Goal: Task Accomplishment & Management: Use online tool/utility

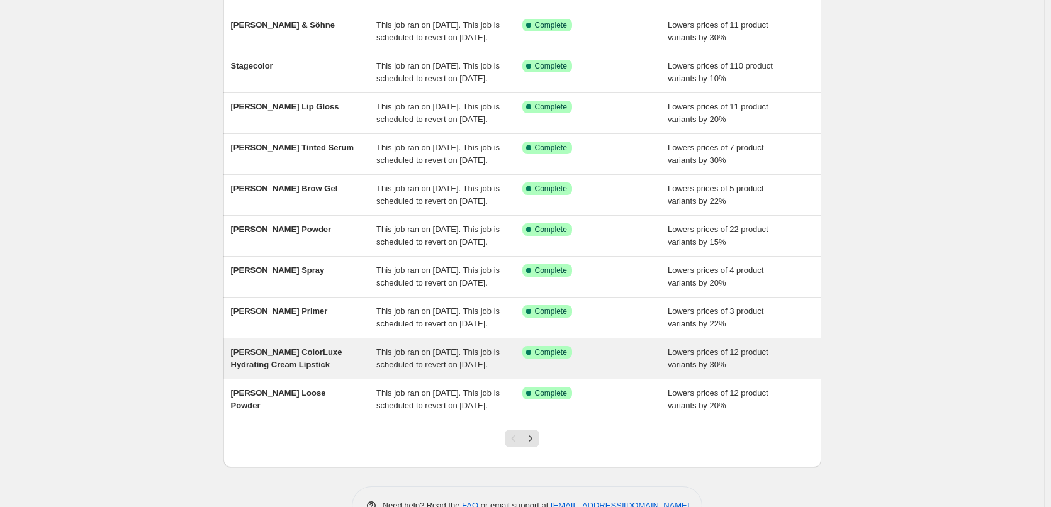
scroll to position [267, 0]
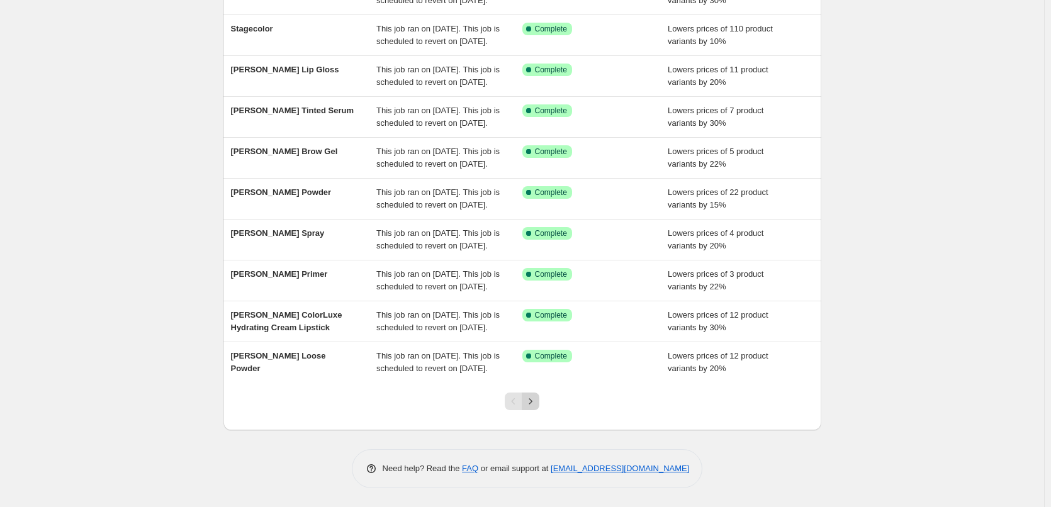
click at [533, 407] on icon "Next" at bounding box center [530, 401] width 13 height 13
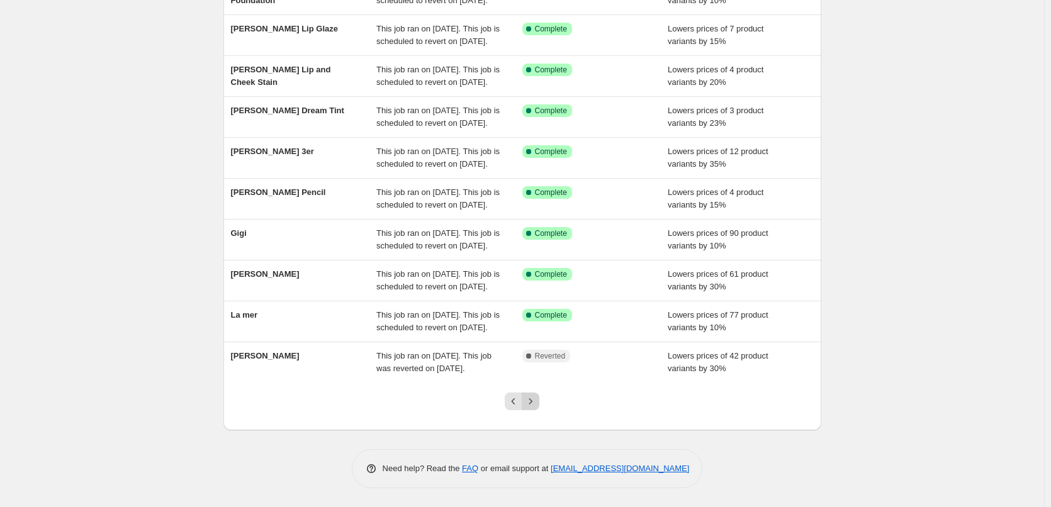
click at [532, 402] on icon "Next" at bounding box center [530, 401] width 3 height 6
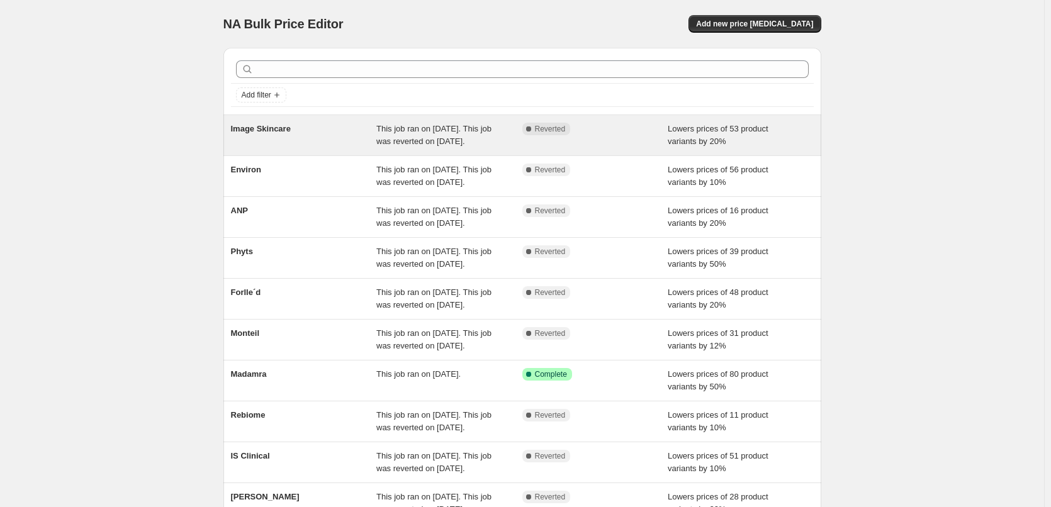
click at [282, 128] on span "Image Skincare" at bounding box center [261, 128] width 60 height 9
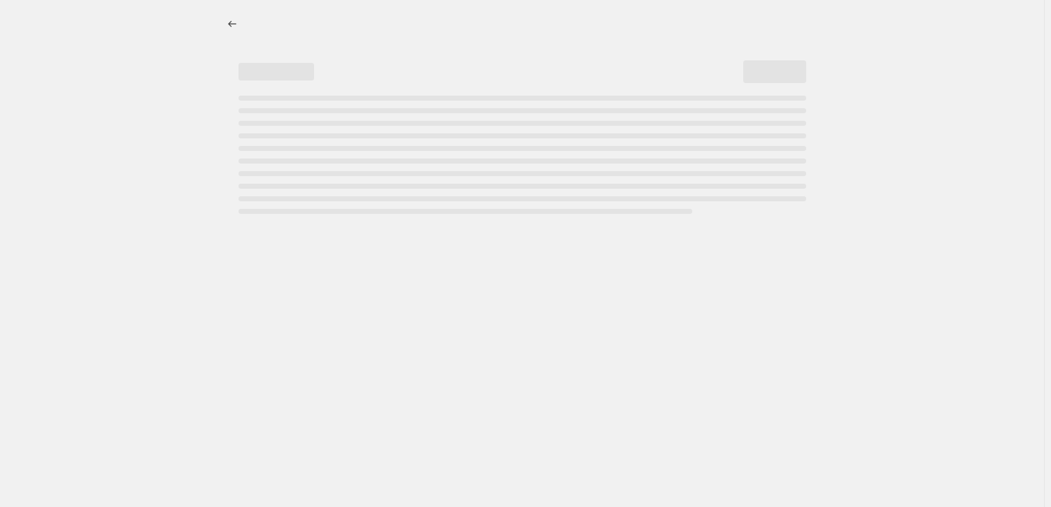
select select "percentage"
select select "remove"
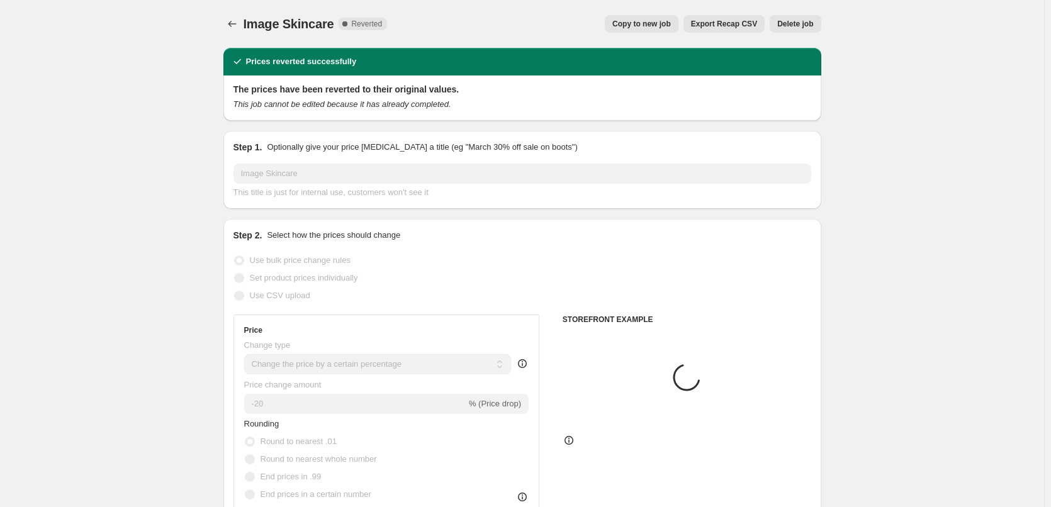
select select "vendor"
click at [665, 31] on button "Copy to new job" at bounding box center [642, 24] width 74 height 18
select select "percentage"
select select "remove"
select select "vendor"
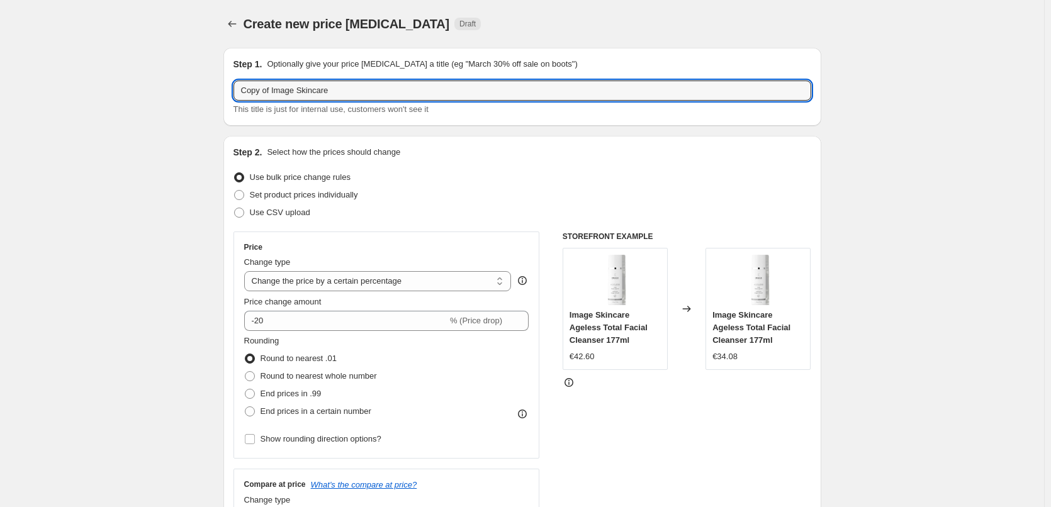
drag, startPoint x: 274, startPoint y: 91, endPoint x: 166, endPoint y: 91, distance: 108.2
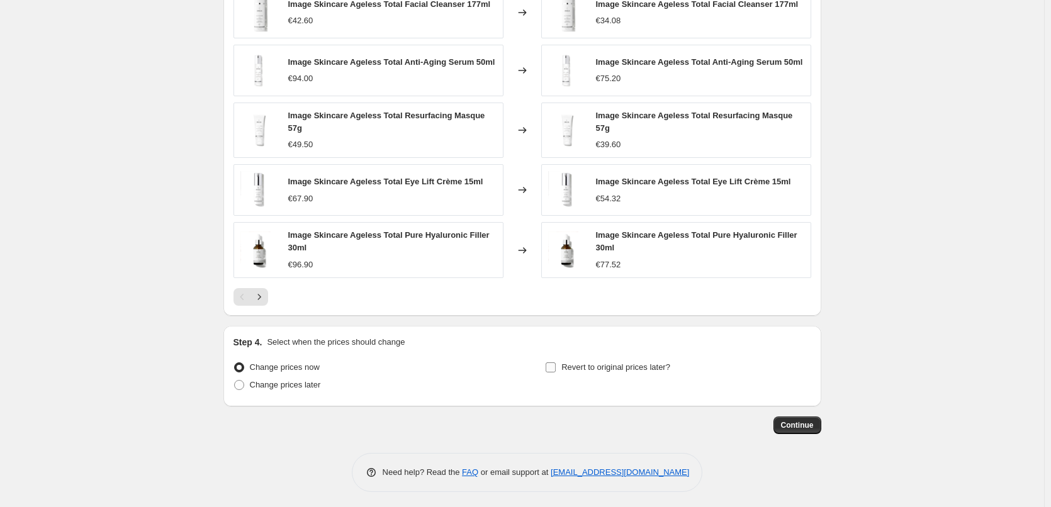
type input "Image Skincare"
click at [631, 362] on span "Revert to original prices later?" at bounding box center [615, 366] width 109 height 9
click at [556, 362] on input "Revert to original prices later?" at bounding box center [551, 367] width 10 height 10
checkbox input "true"
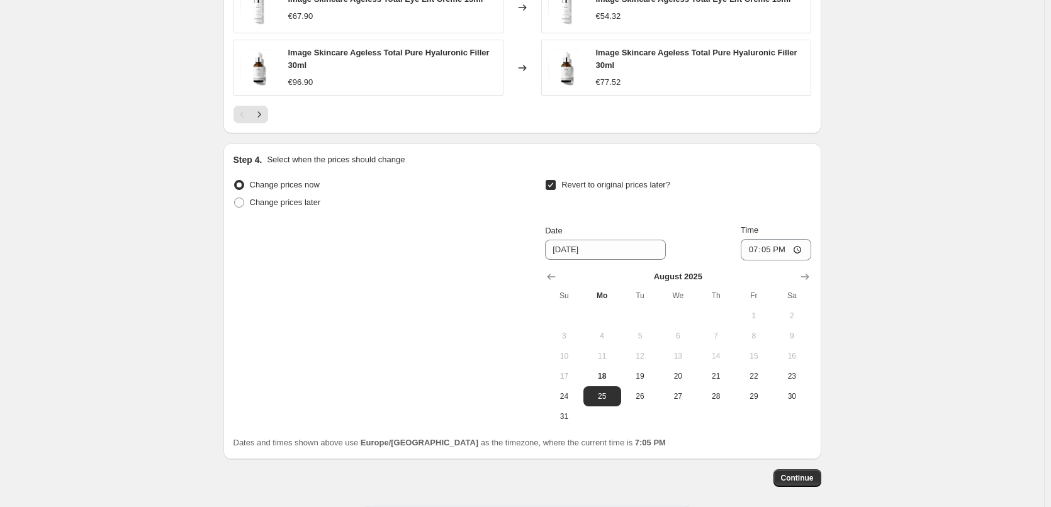
scroll to position [1132, 0]
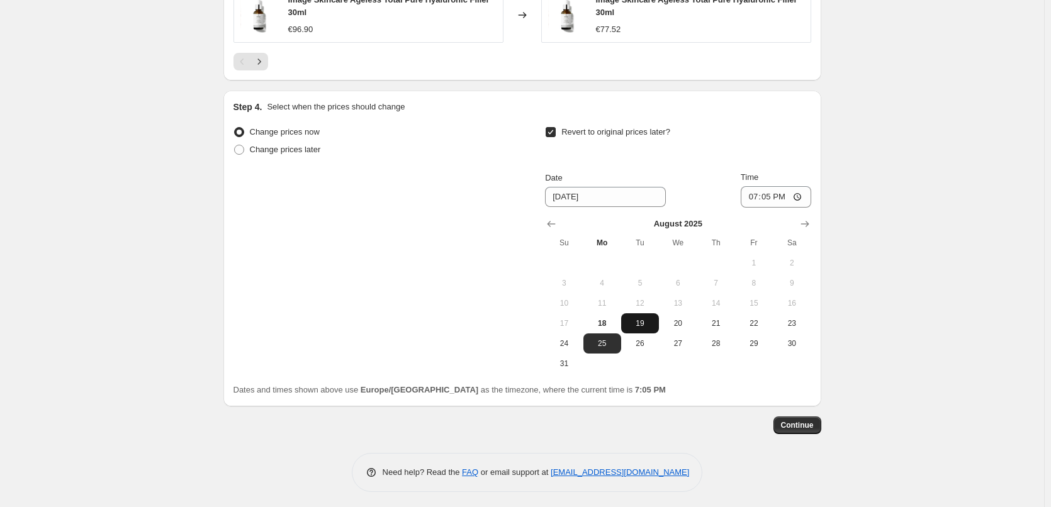
click at [650, 319] on span "19" at bounding box center [640, 323] width 28 height 10
type input "[DATE]"
click at [756, 193] on input "19:05" at bounding box center [776, 196] width 70 height 21
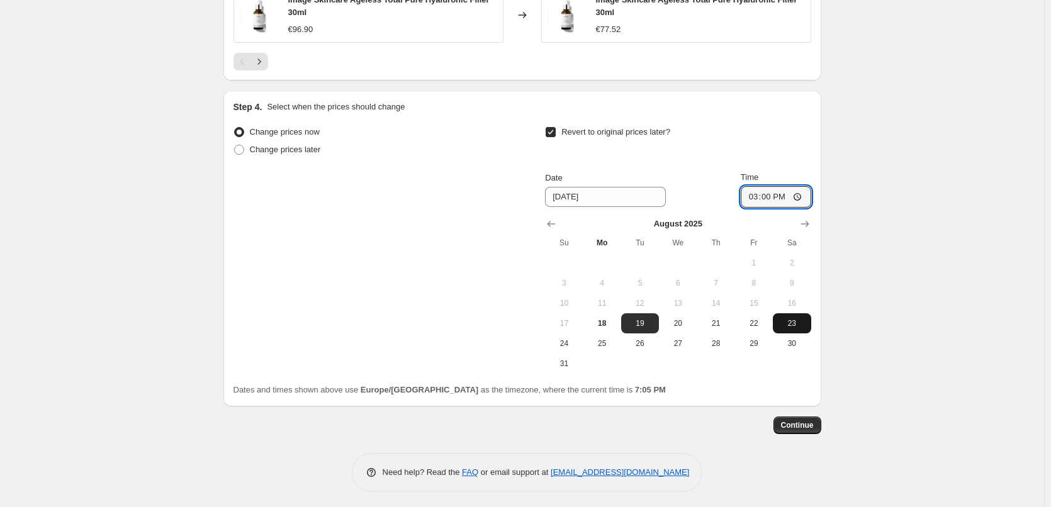
type input "03:00"
click at [794, 420] on span "Continue" at bounding box center [797, 425] width 33 height 10
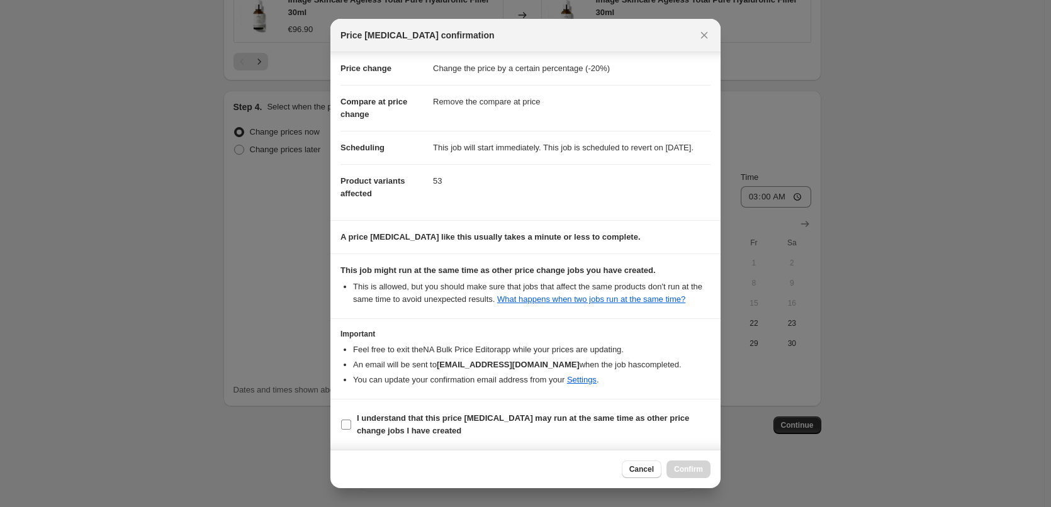
scroll to position [35, 0]
click at [408, 418] on b "I understand that this price [MEDICAL_DATA] may run at the same time as other p…" at bounding box center [523, 424] width 332 height 22
click at [351, 420] on input "I understand that this price [MEDICAL_DATA] may run at the same time as other p…" at bounding box center [346, 425] width 10 height 10
checkbox input "true"
click at [690, 471] on span "Confirm" at bounding box center [688, 469] width 29 height 10
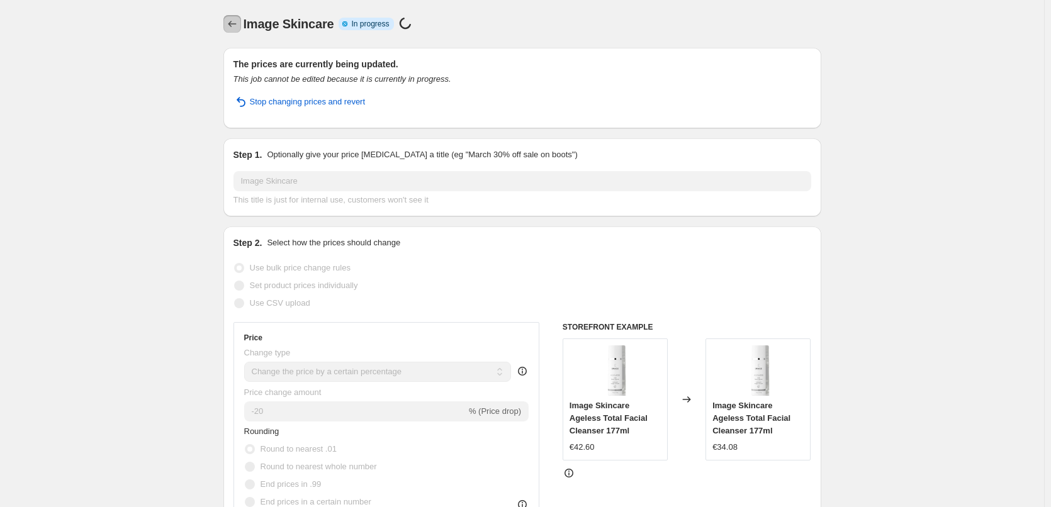
click at [235, 23] on icon "Price change jobs" at bounding box center [232, 24] width 13 height 13
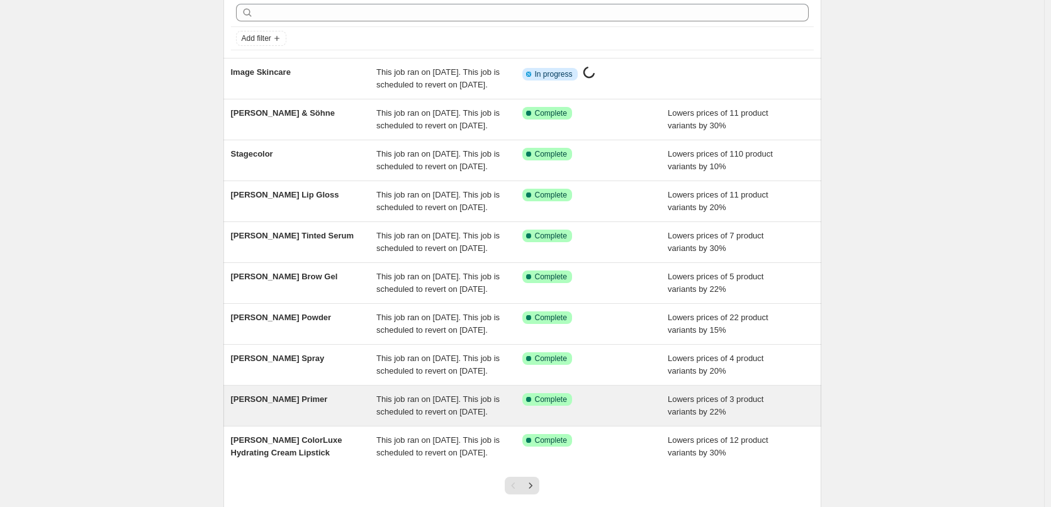
scroll to position [267, 0]
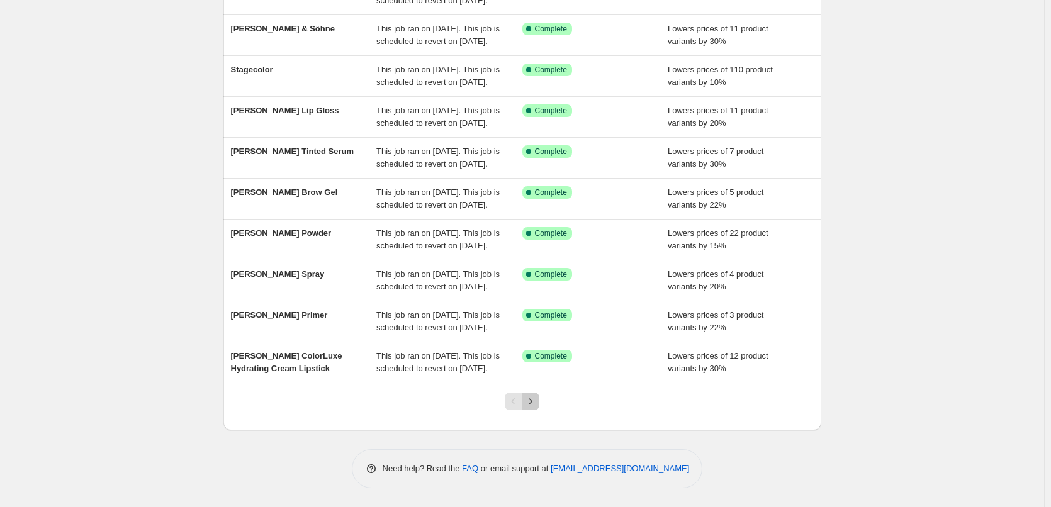
click at [536, 396] on icon "Next" at bounding box center [530, 401] width 13 height 13
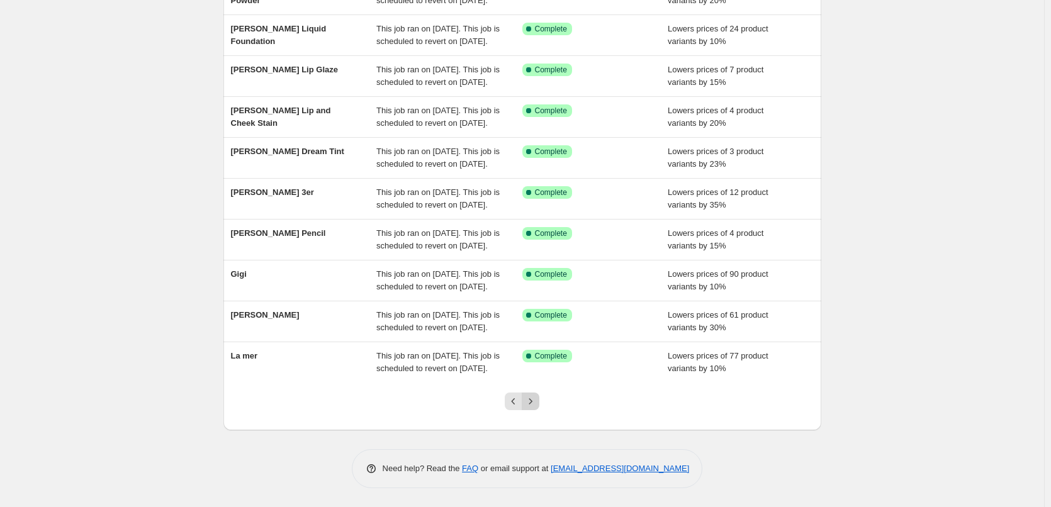
click at [537, 397] on icon "Next" at bounding box center [530, 401] width 13 height 13
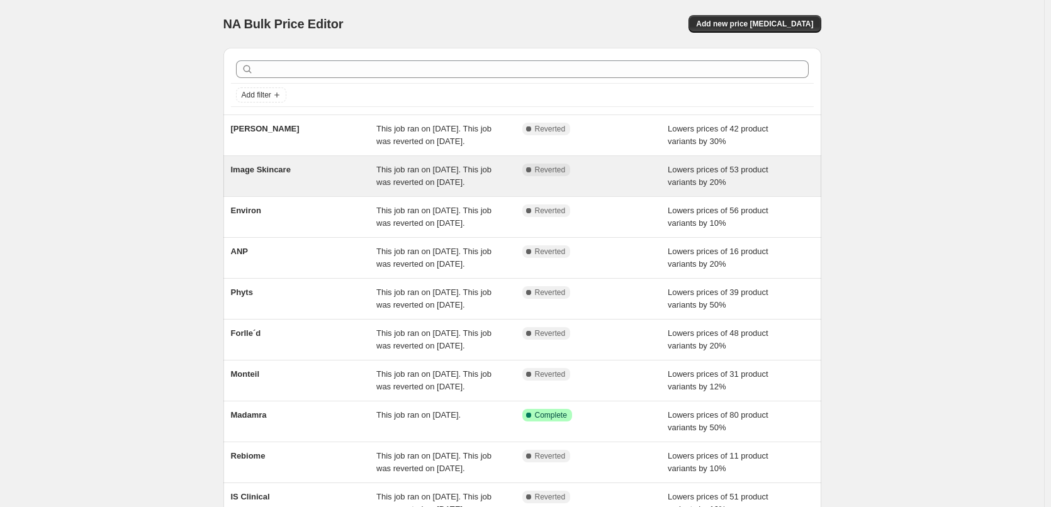
click at [273, 174] on span "Image Skincare" at bounding box center [261, 169] width 60 height 9
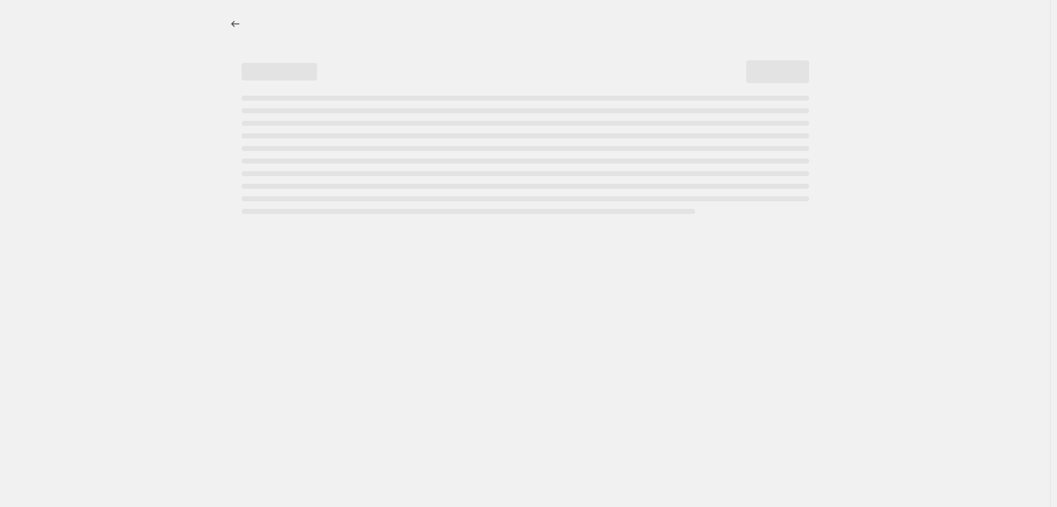
select select "percentage"
select select "remove"
select select "vendor"
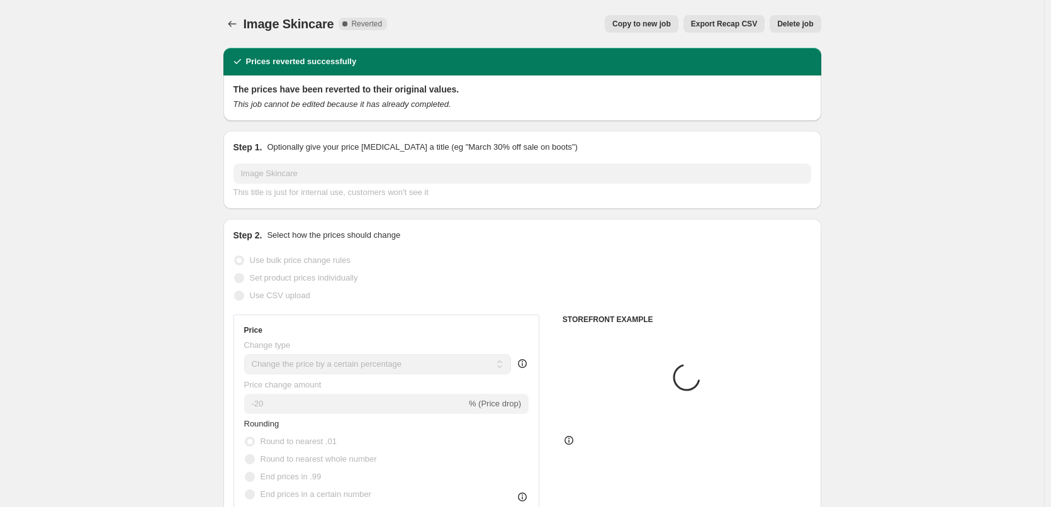
click at [802, 25] on span "Delete job" at bounding box center [795, 24] width 36 height 10
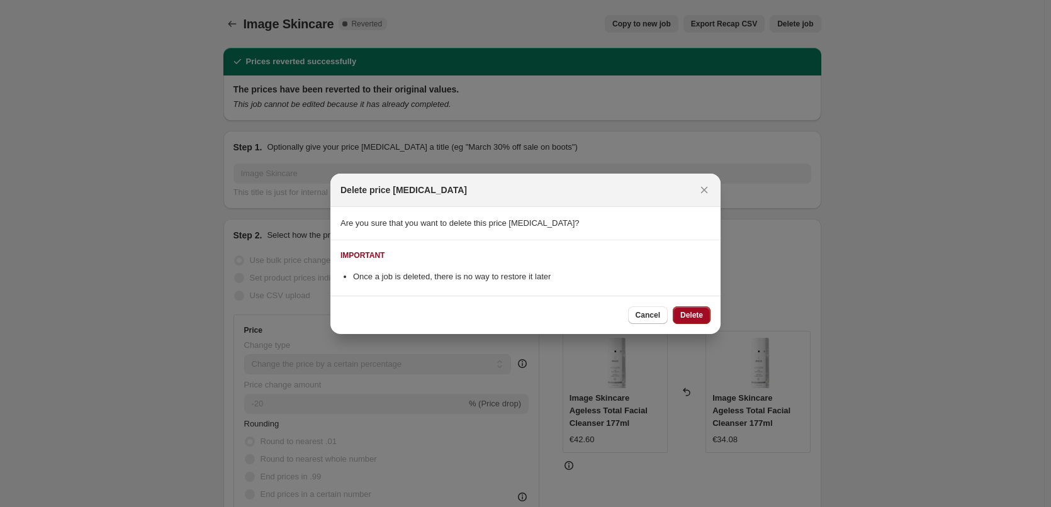
click at [687, 311] on span "Delete" at bounding box center [691, 315] width 23 height 10
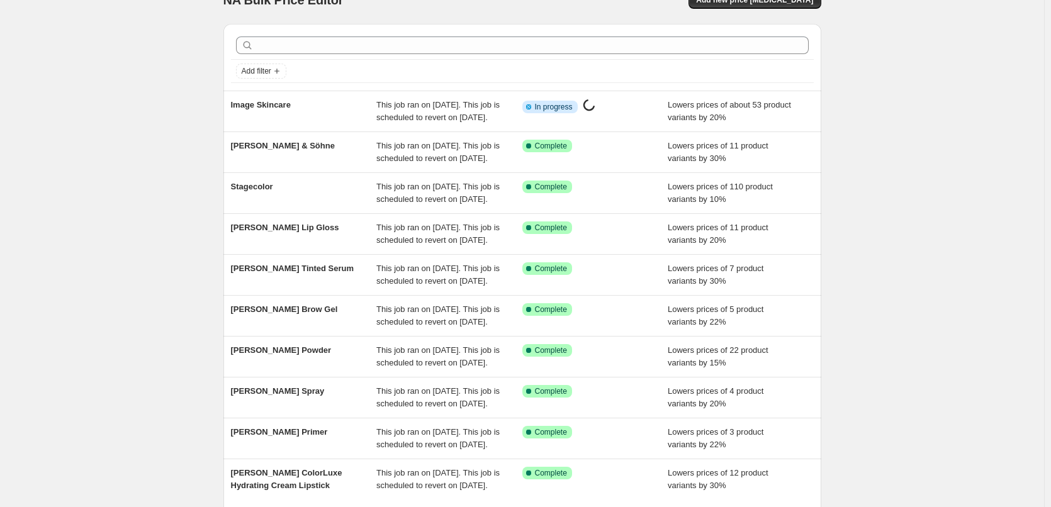
scroll to position [267, 0]
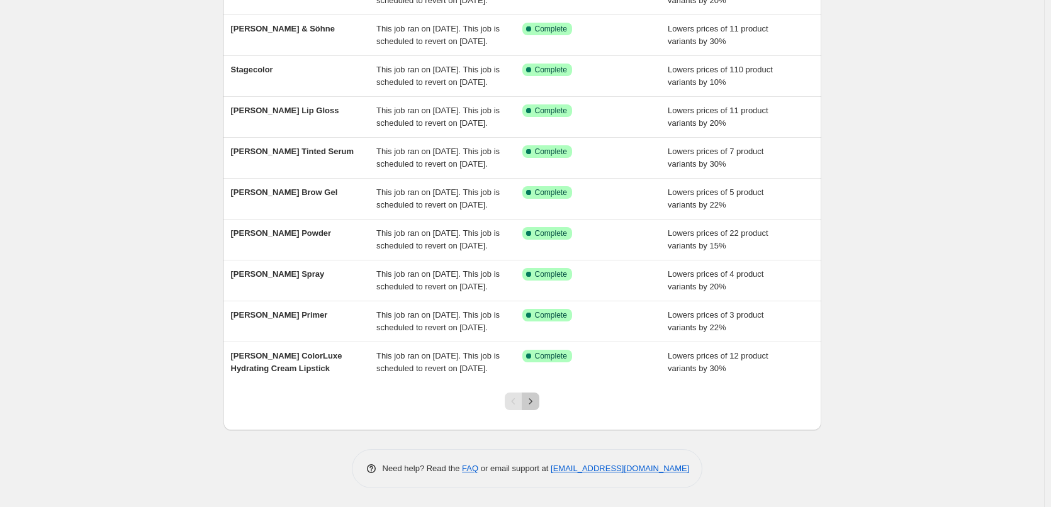
click at [525, 399] on button "Next" at bounding box center [531, 402] width 18 height 18
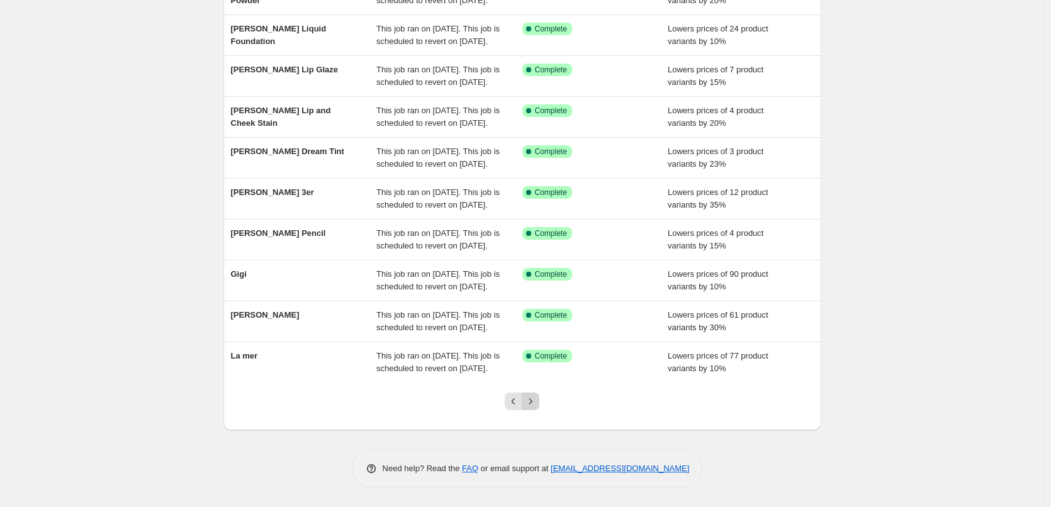
click at [529, 398] on icon "Next" at bounding box center [530, 401] width 13 height 13
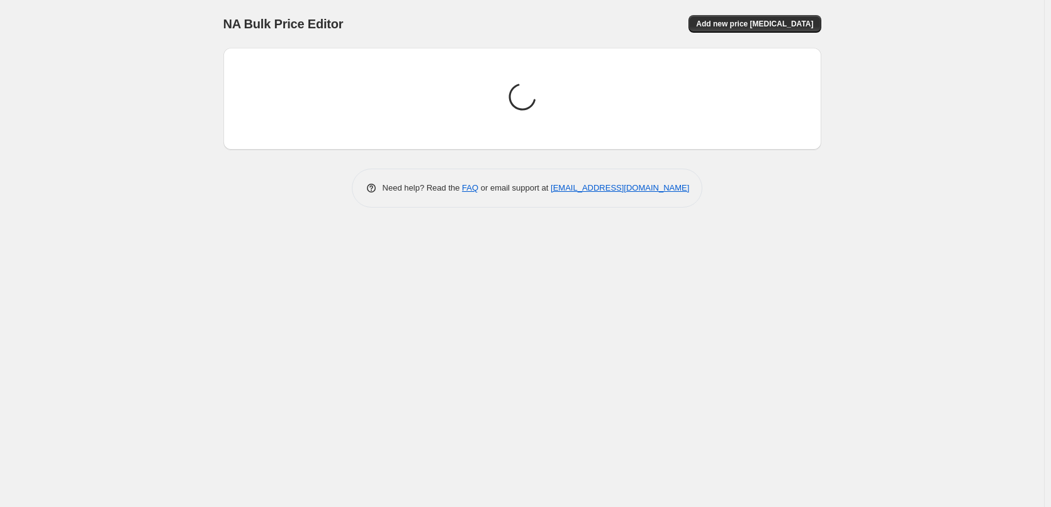
scroll to position [0, 0]
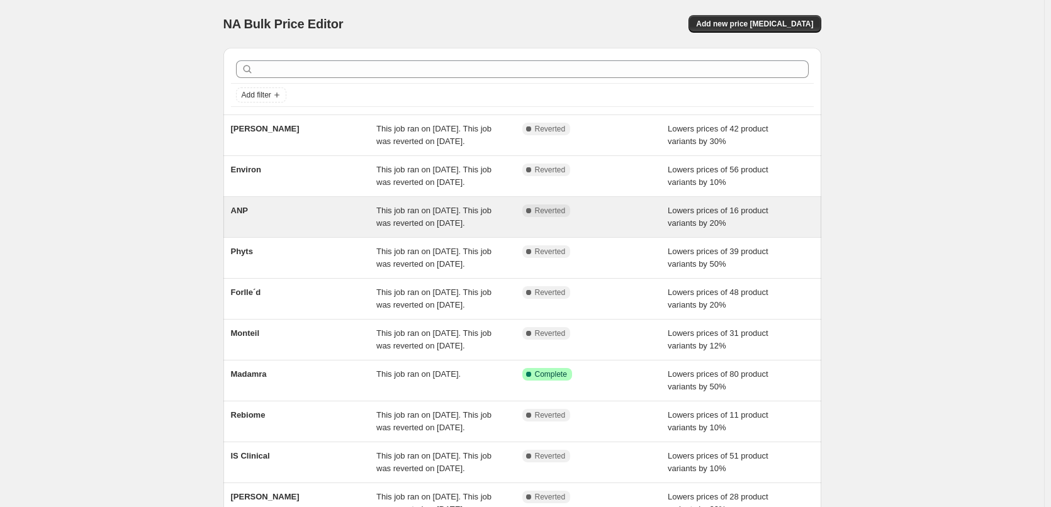
click at [271, 230] on div "ANP" at bounding box center [304, 217] width 146 height 25
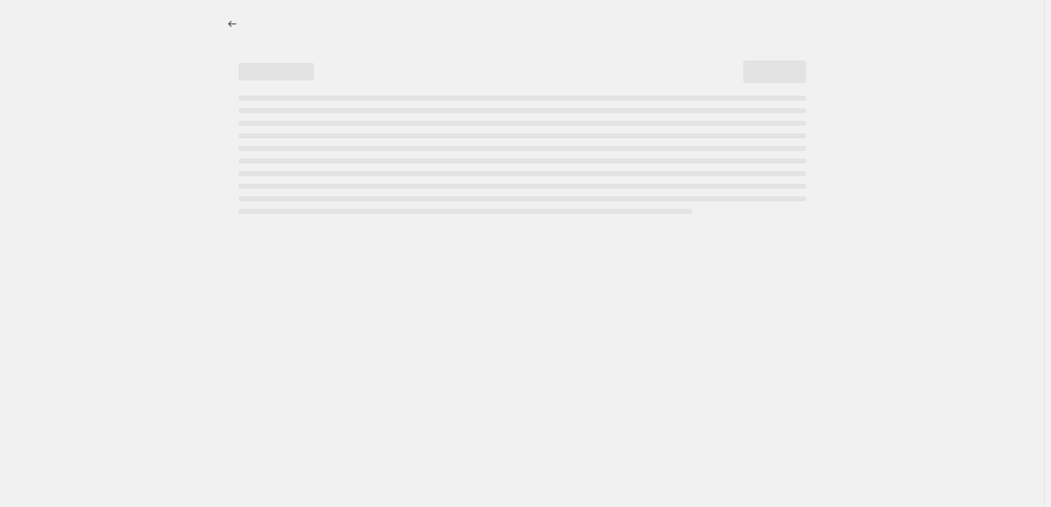
select select "percentage"
select select "vendor"
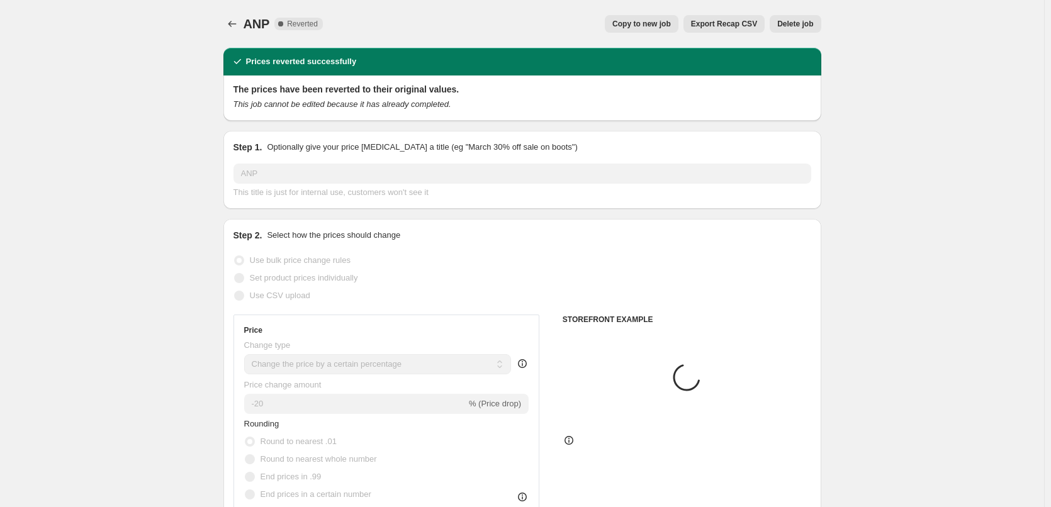
click at [660, 22] on span "Copy to new job" at bounding box center [641, 24] width 59 height 10
select select "percentage"
select select "vendor"
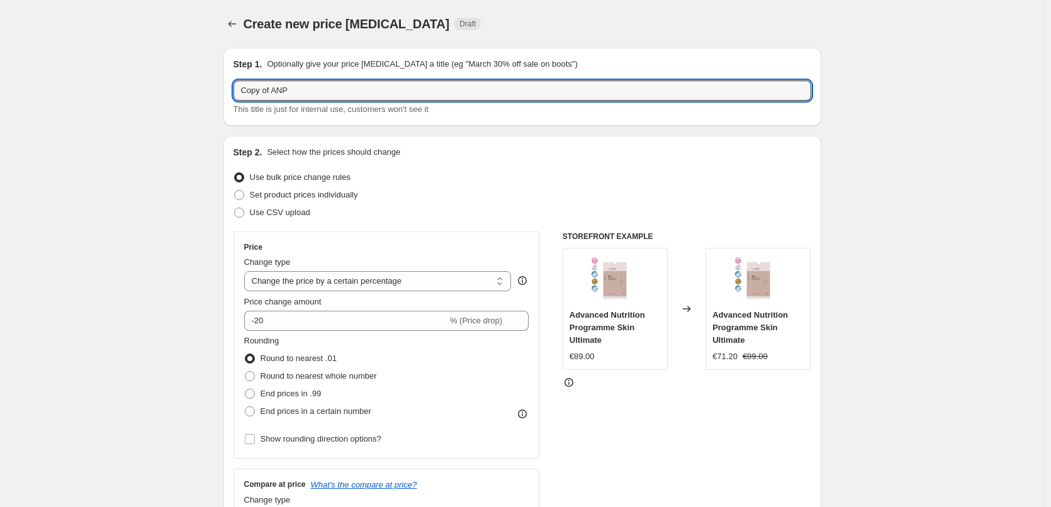
drag, startPoint x: 274, startPoint y: 87, endPoint x: 137, endPoint y: 113, distance: 139.5
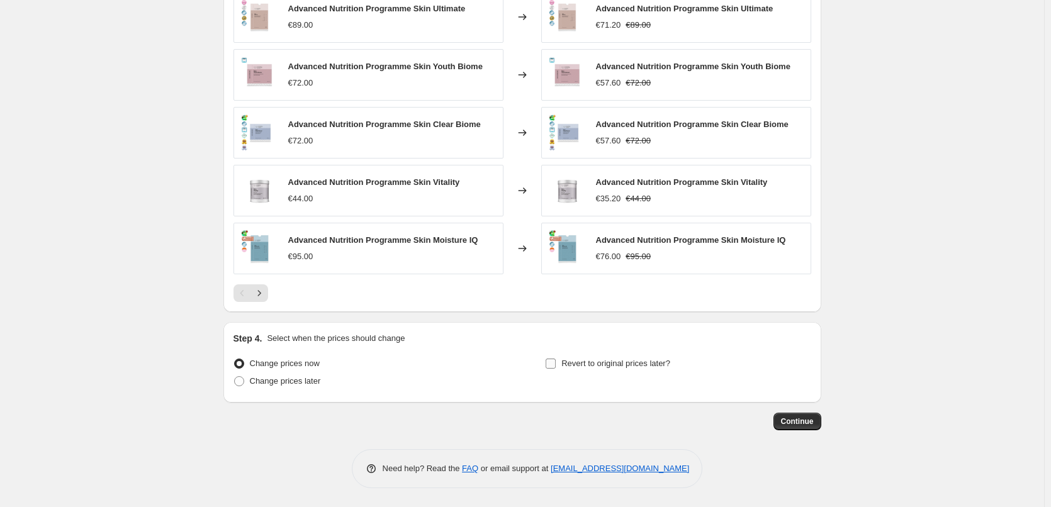
type input "ANP"
click at [636, 364] on span "Revert to original prices later?" at bounding box center [615, 363] width 109 height 9
click at [556, 364] on input "Revert to original prices later?" at bounding box center [551, 364] width 10 height 10
checkbox input "true"
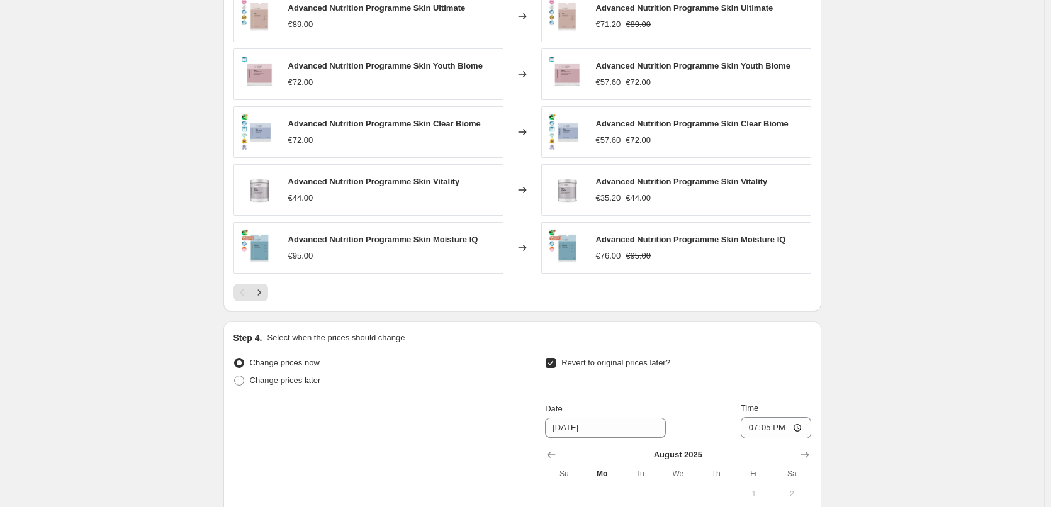
scroll to position [1128, 0]
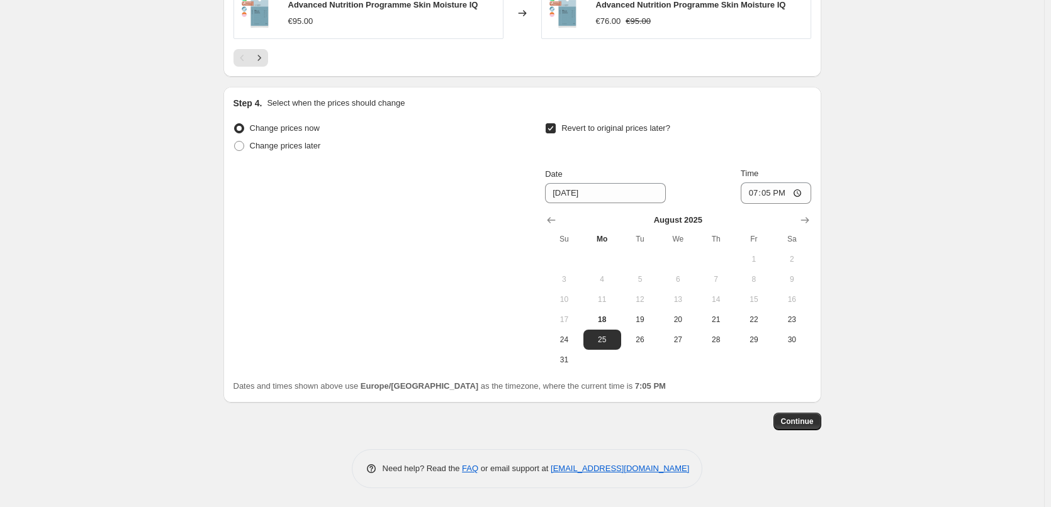
click at [634, 305] on button "12" at bounding box center [640, 299] width 38 height 20
click at [636, 310] on button "19" at bounding box center [640, 320] width 38 height 20
type input "[DATE]"
click at [752, 194] on input "19:05" at bounding box center [776, 193] width 70 height 21
type input "03:00"
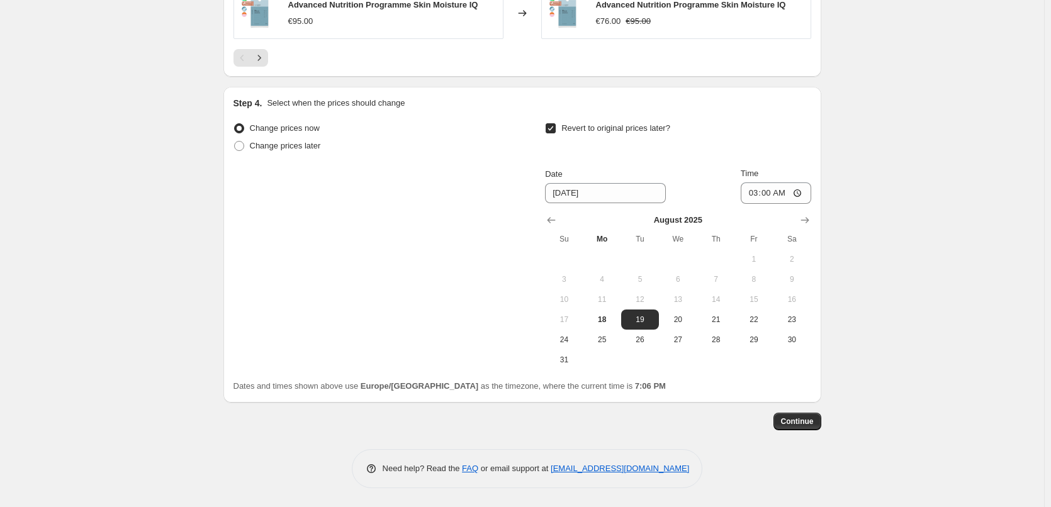
click at [795, 415] on button "Continue" at bounding box center [797, 422] width 48 height 18
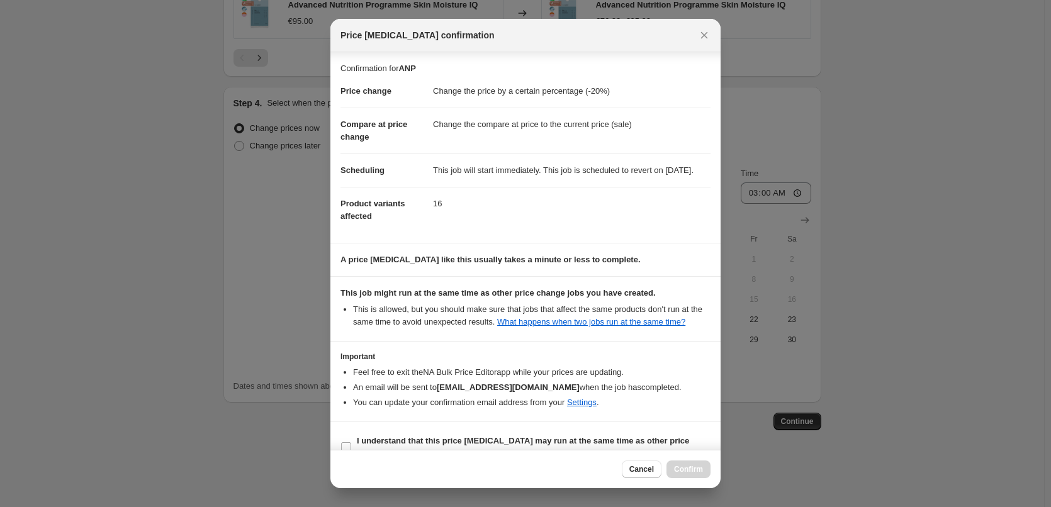
scroll to position [35, 0]
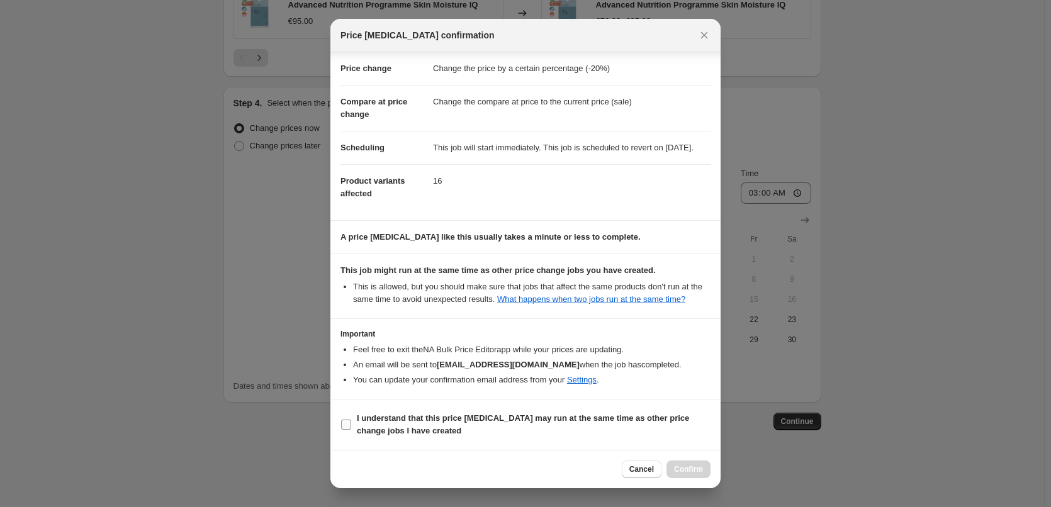
click at [417, 427] on b "I understand that this price [MEDICAL_DATA] may run at the same time as other p…" at bounding box center [523, 424] width 332 height 22
click at [351, 427] on input "I understand that this price [MEDICAL_DATA] may run at the same time as other p…" at bounding box center [346, 425] width 10 height 10
checkbox input "true"
click at [681, 476] on button "Confirm" at bounding box center [688, 470] width 44 height 18
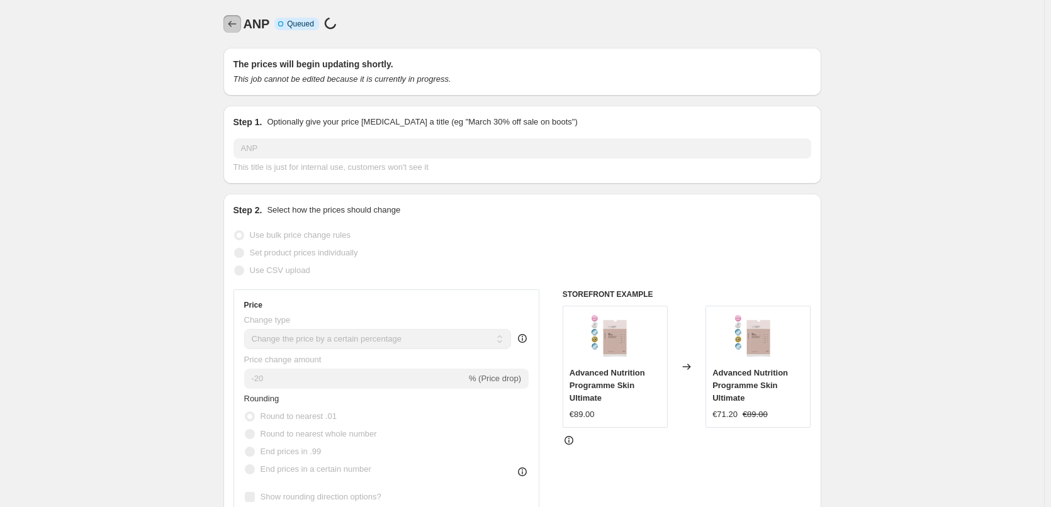
click at [239, 23] on icon "Price change jobs" at bounding box center [232, 24] width 13 height 13
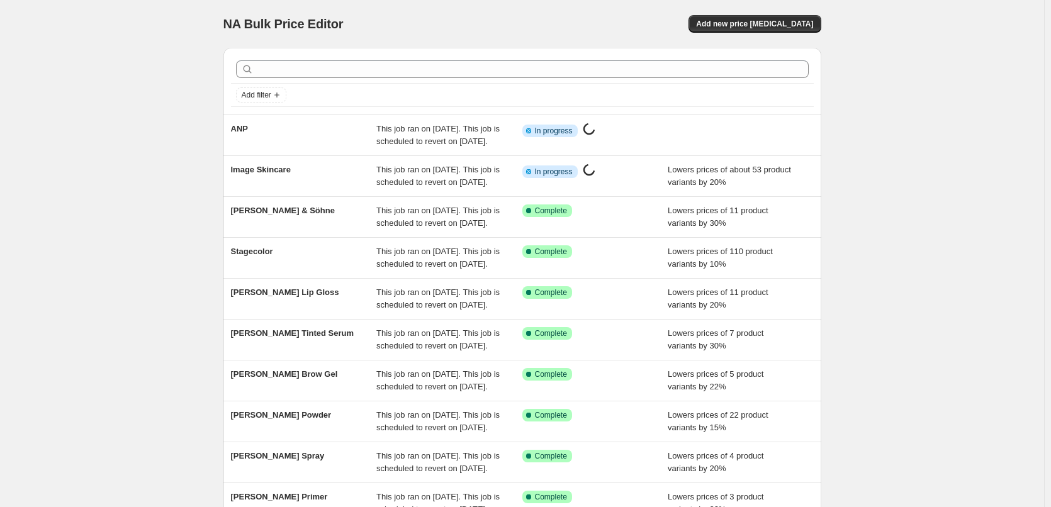
scroll to position [267, 0]
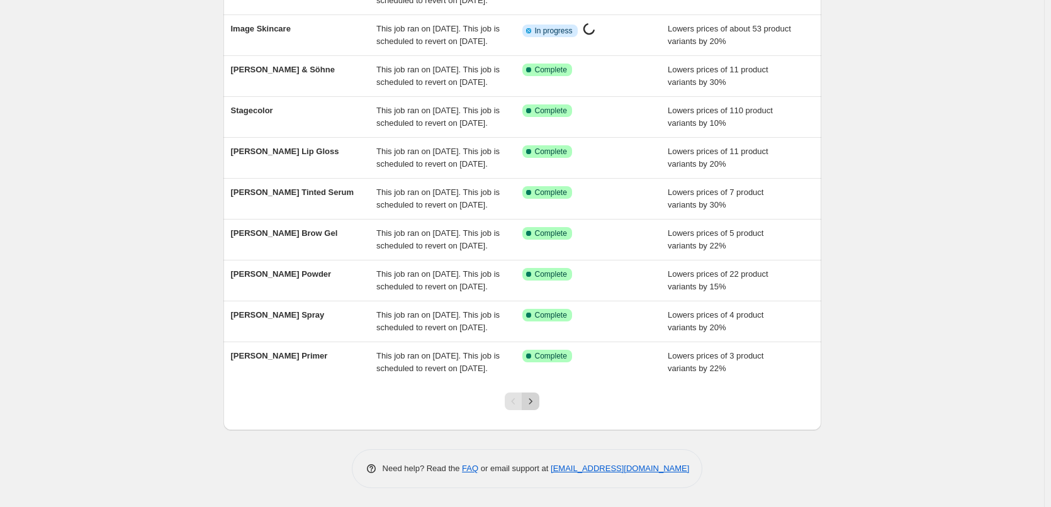
click at [531, 396] on icon "Next" at bounding box center [530, 401] width 13 height 13
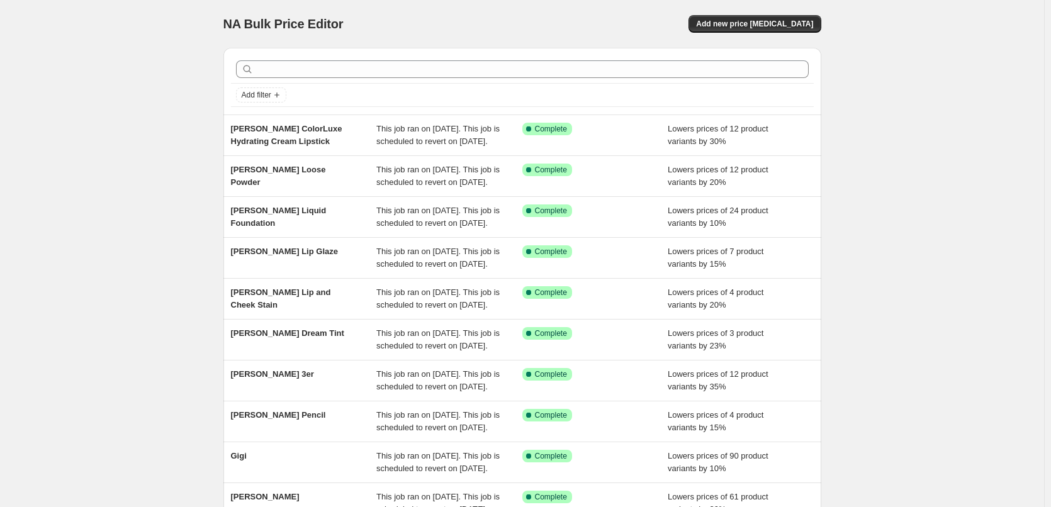
scroll to position [0, 0]
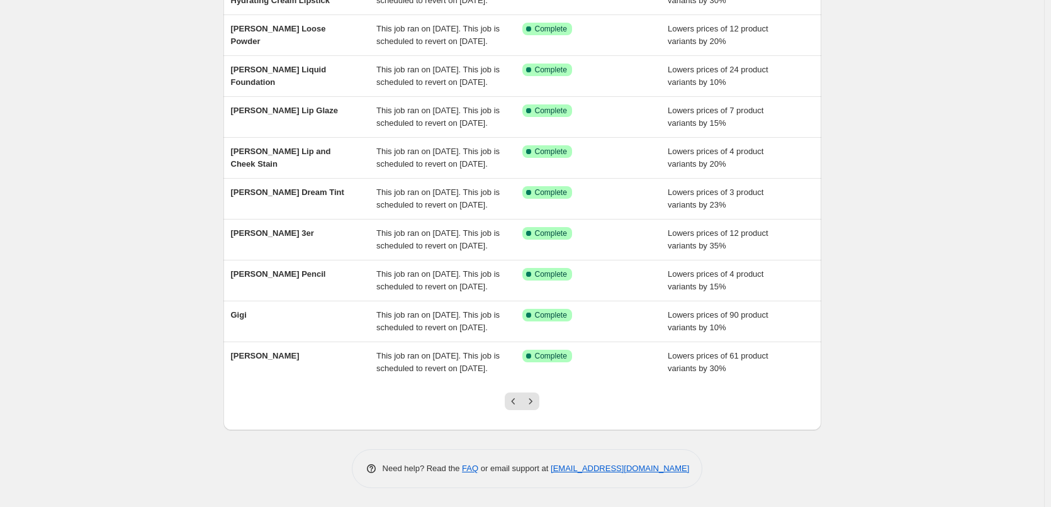
click at [531, 396] on icon "Next" at bounding box center [530, 401] width 13 height 13
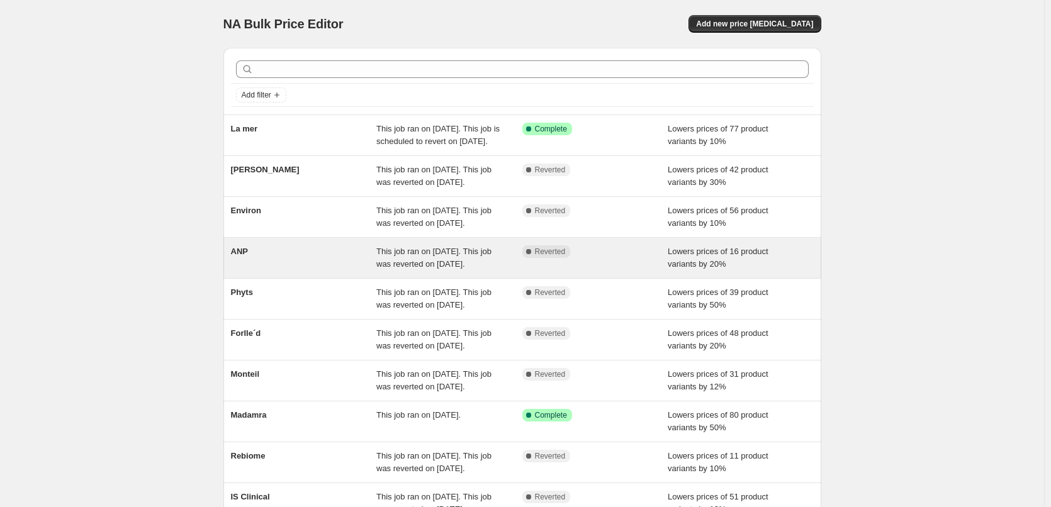
click at [295, 271] on div "ANP" at bounding box center [304, 257] width 146 height 25
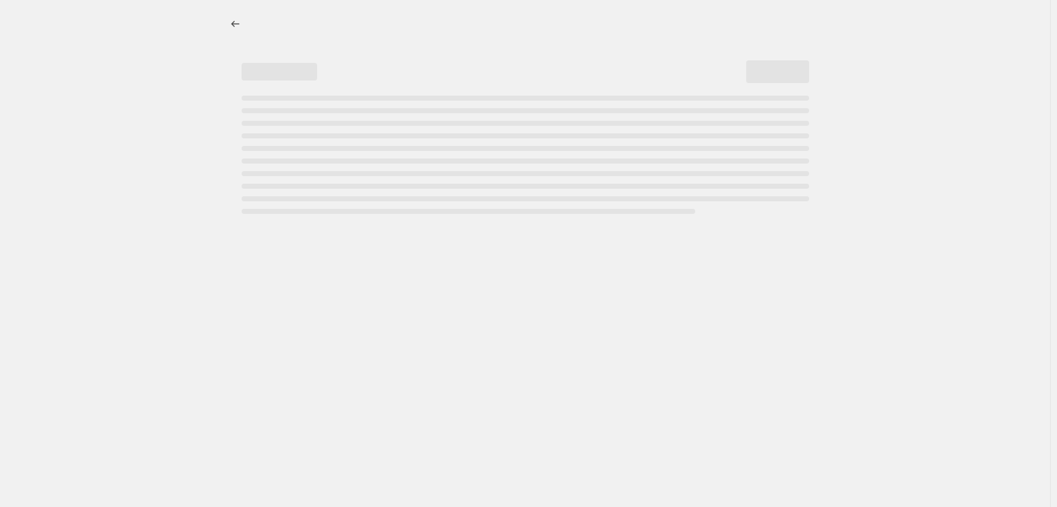
select select "percentage"
select select "vendor"
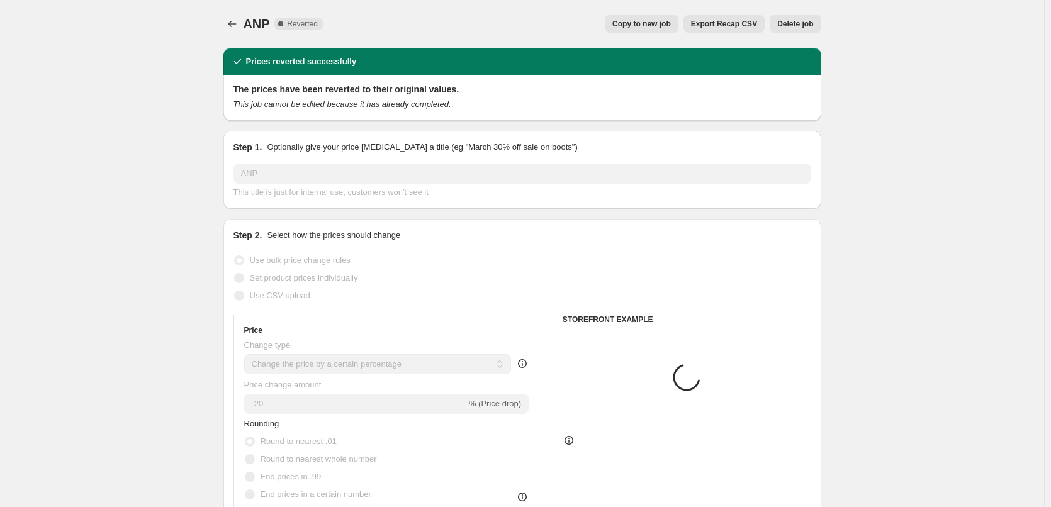
click at [798, 26] on span "Delete job" at bounding box center [795, 24] width 36 height 10
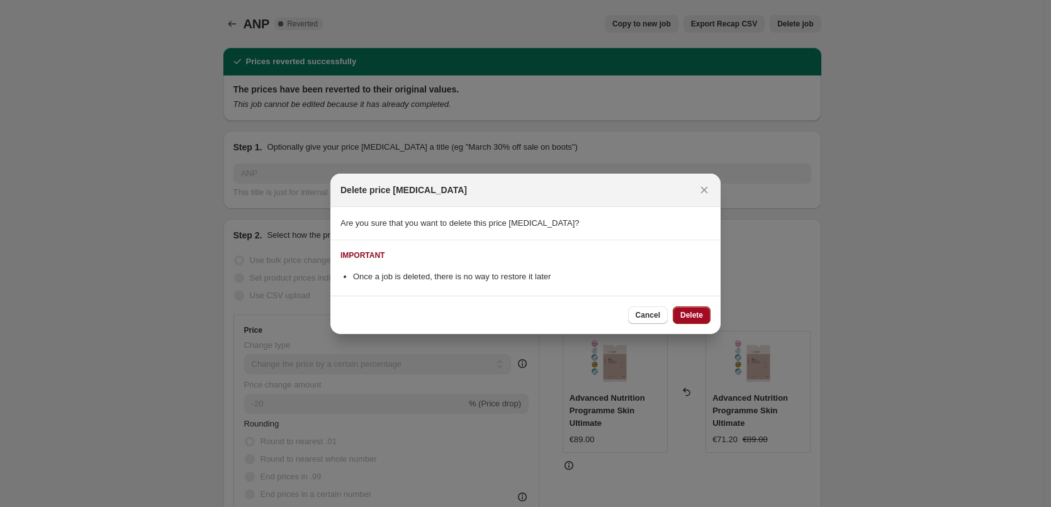
click at [688, 314] on span "Delete" at bounding box center [691, 315] width 23 height 10
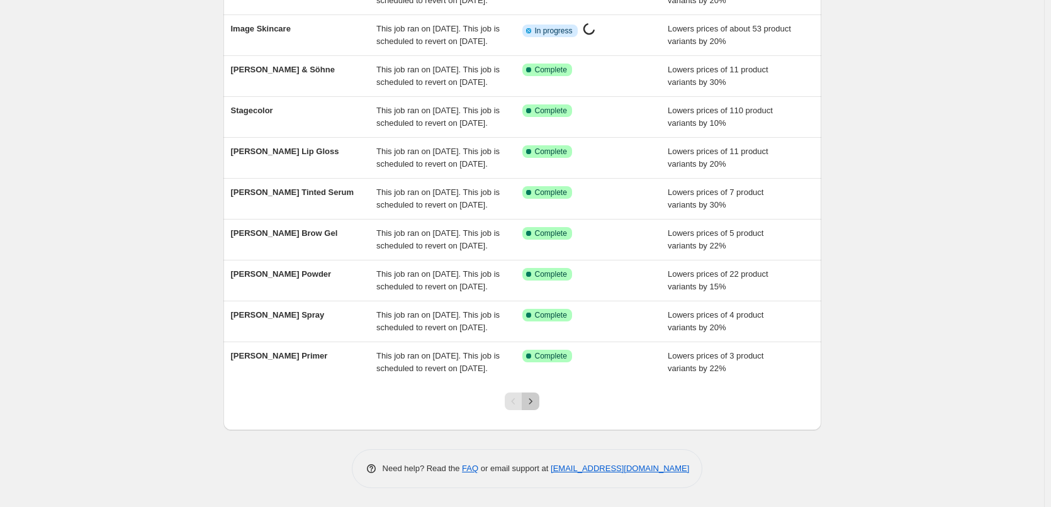
click at [534, 402] on icon "Next" at bounding box center [530, 401] width 13 height 13
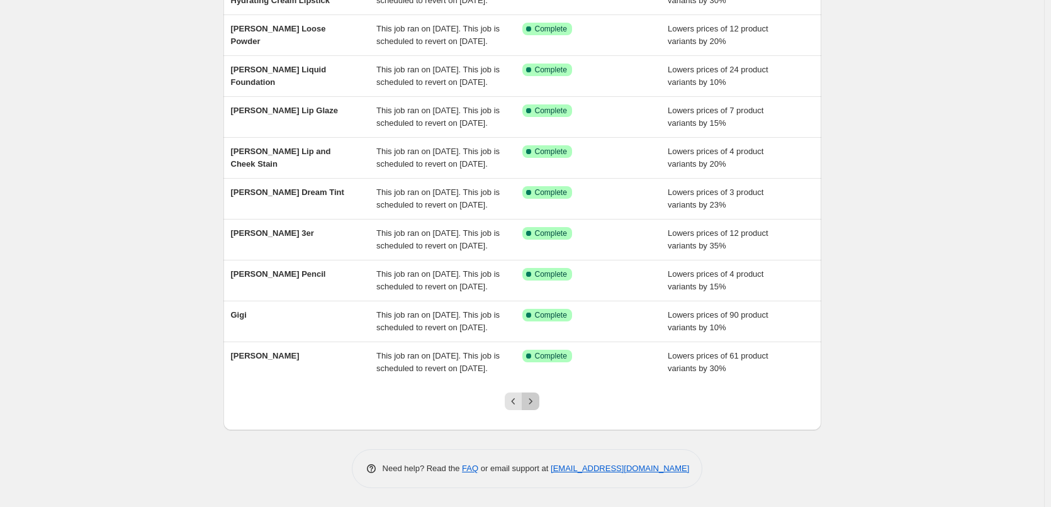
click at [534, 402] on icon "Next" at bounding box center [530, 401] width 13 height 13
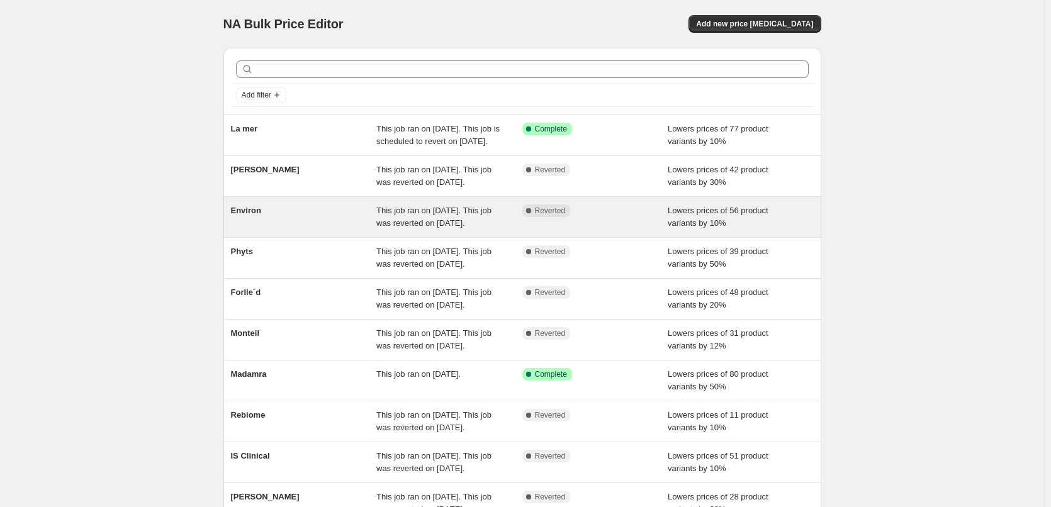
click at [270, 230] on div "Environ" at bounding box center [304, 217] width 146 height 25
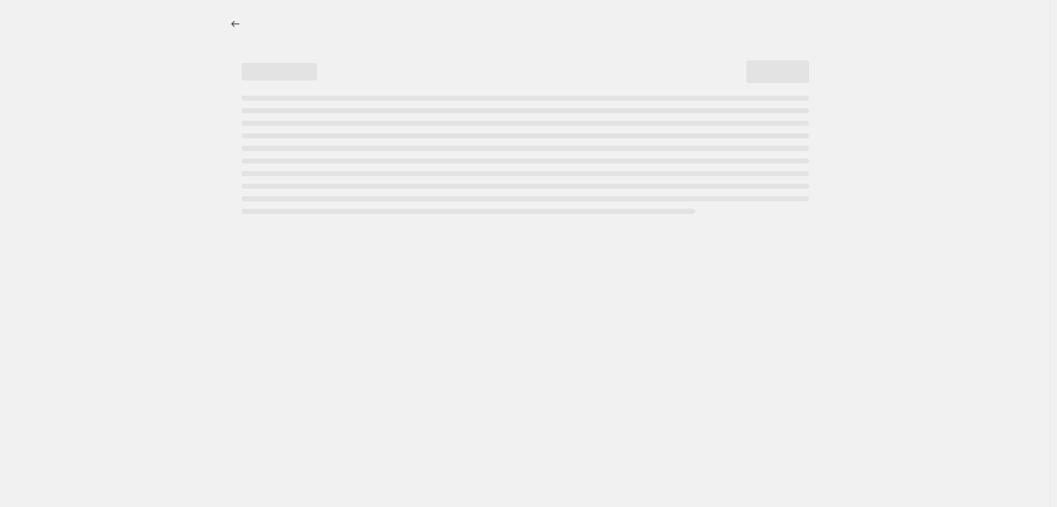
select select "percentage"
select select "vendor"
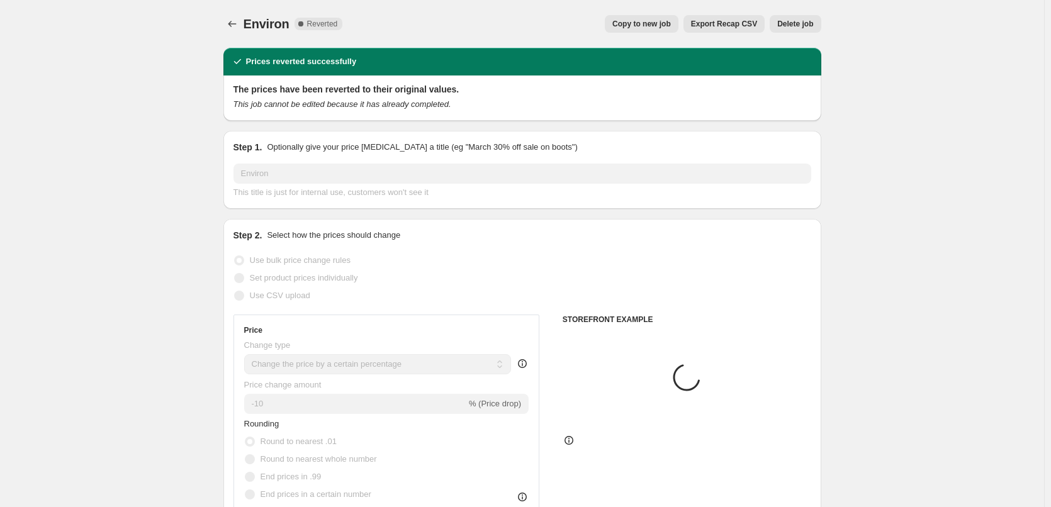
click at [665, 25] on span "Copy to new job" at bounding box center [641, 24] width 59 height 10
select select "percentage"
select select "vendor"
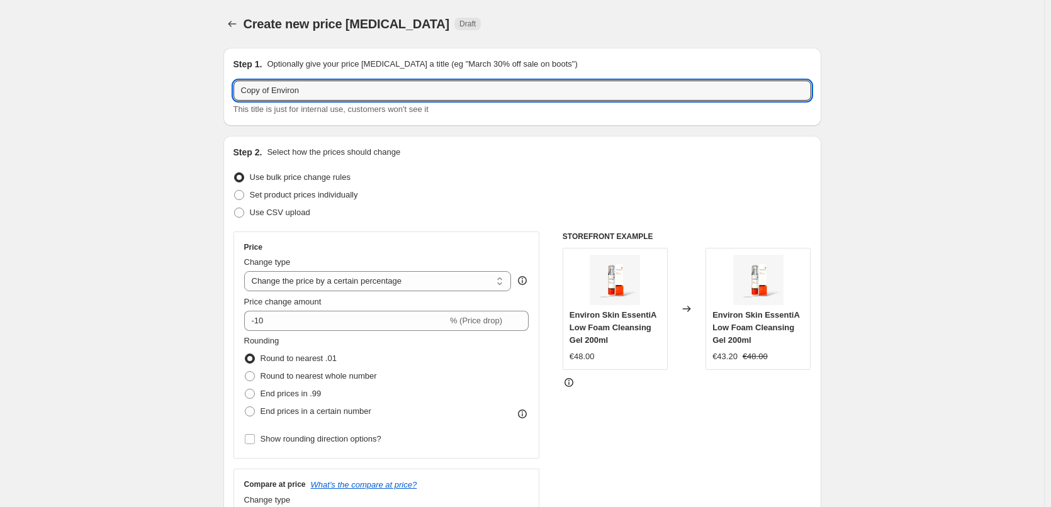
drag, startPoint x: 274, startPoint y: 89, endPoint x: 130, endPoint y: 76, distance: 145.3
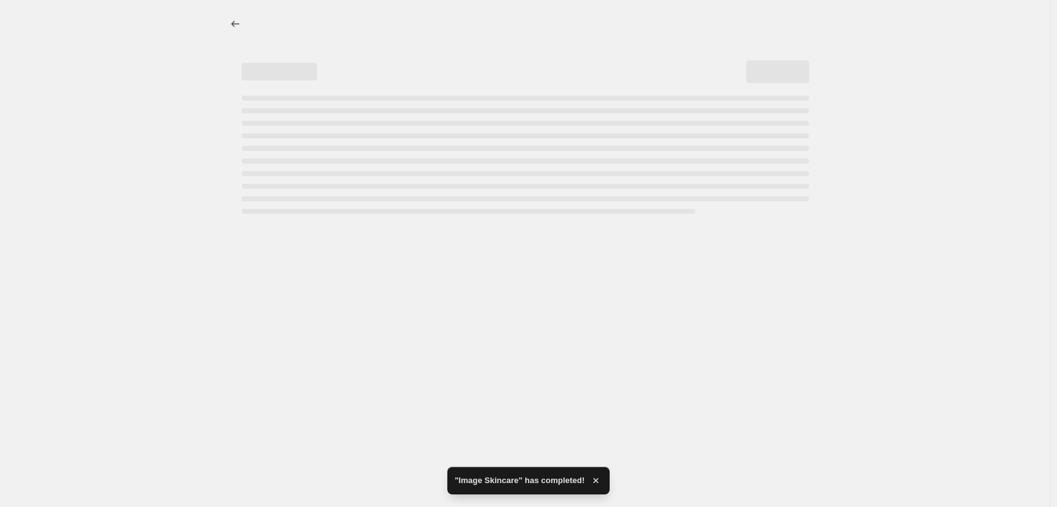
select select "percentage"
select select "vendor"
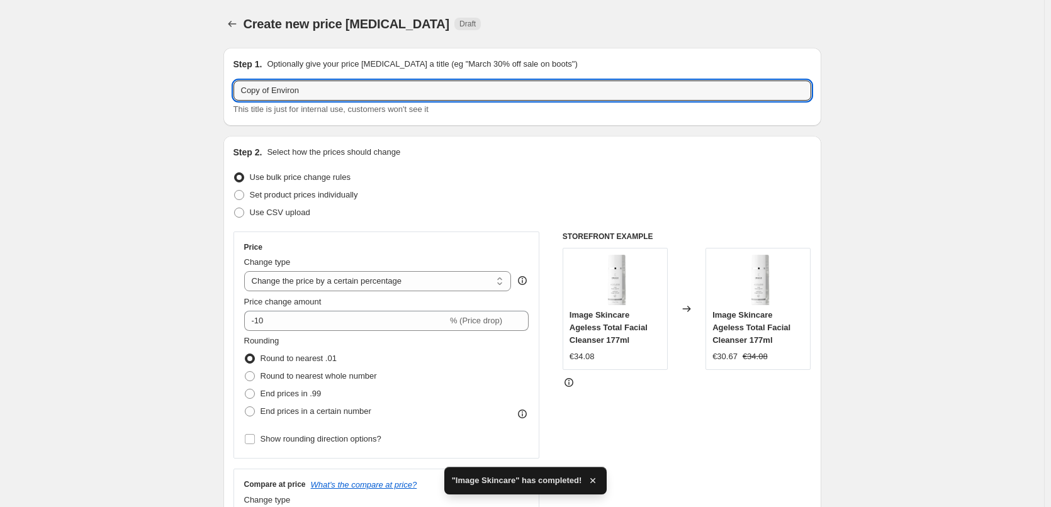
drag, startPoint x: 274, startPoint y: 90, endPoint x: 189, endPoint y: 90, distance: 85.0
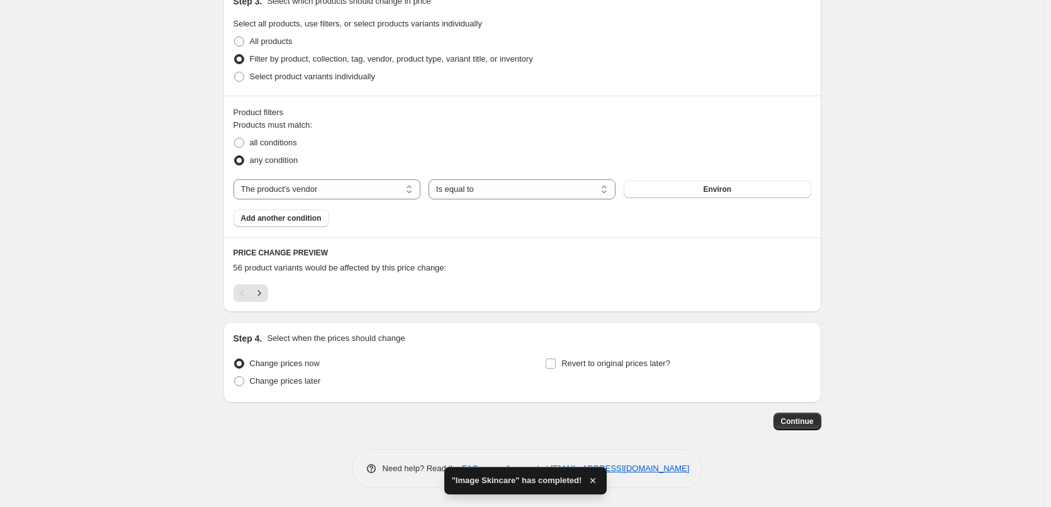
type input "Environ"
click at [583, 351] on div "Step 4. Select when the prices should change Change prices now Change prices la…" at bounding box center [522, 362] width 578 height 60
click at [583, 355] on label "Revert to original prices later?" at bounding box center [607, 364] width 125 height 18
click at [556, 359] on input "Revert to original prices later?" at bounding box center [551, 364] width 10 height 10
checkbox input "true"
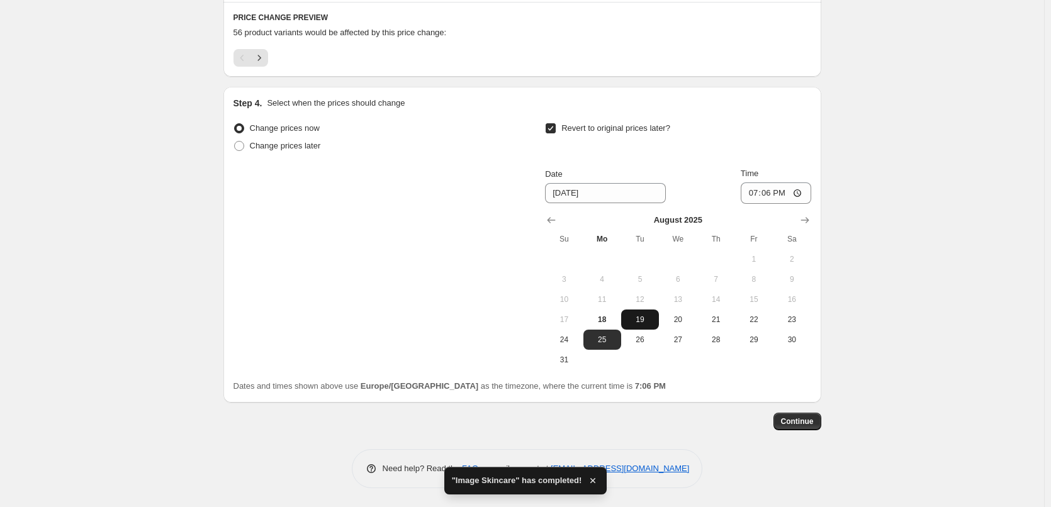
click at [654, 323] on span "19" at bounding box center [640, 320] width 28 height 10
type input "[DATE]"
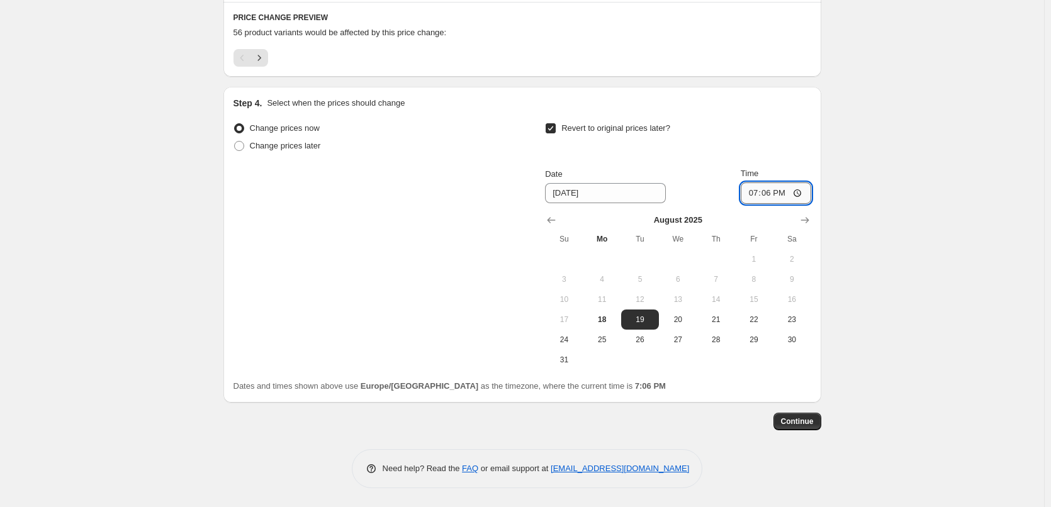
click at [751, 193] on input "19:06" at bounding box center [776, 193] width 70 height 21
type input "03:00"
click at [785, 424] on button "Continue" at bounding box center [797, 422] width 48 height 18
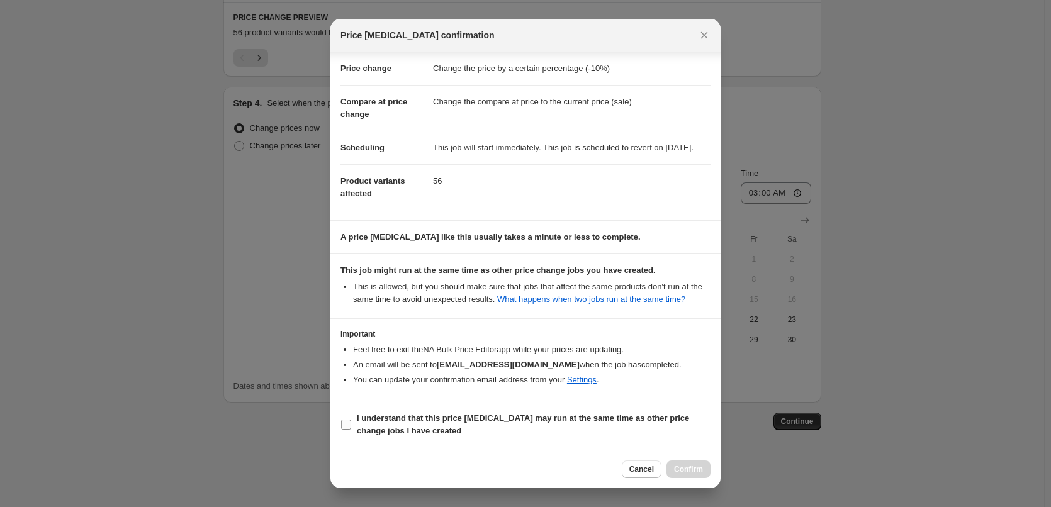
click at [407, 410] on label "I understand that this price [MEDICAL_DATA] may run at the same time as other p…" at bounding box center [525, 425] width 370 height 30
click at [351, 420] on input "I understand that this price [MEDICAL_DATA] may run at the same time as other p…" at bounding box center [346, 425] width 10 height 10
checkbox input "true"
click at [671, 471] on button "Confirm" at bounding box center [688, 470] width 44 height 18
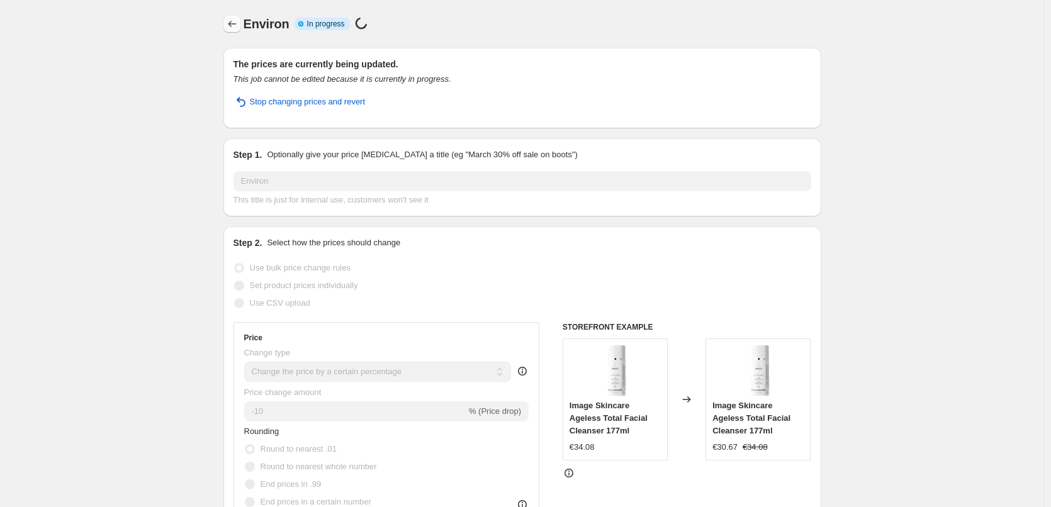
click at [239, 25] on icon "Price change jobs" at bounding box center [232, 24] width 13 height 13
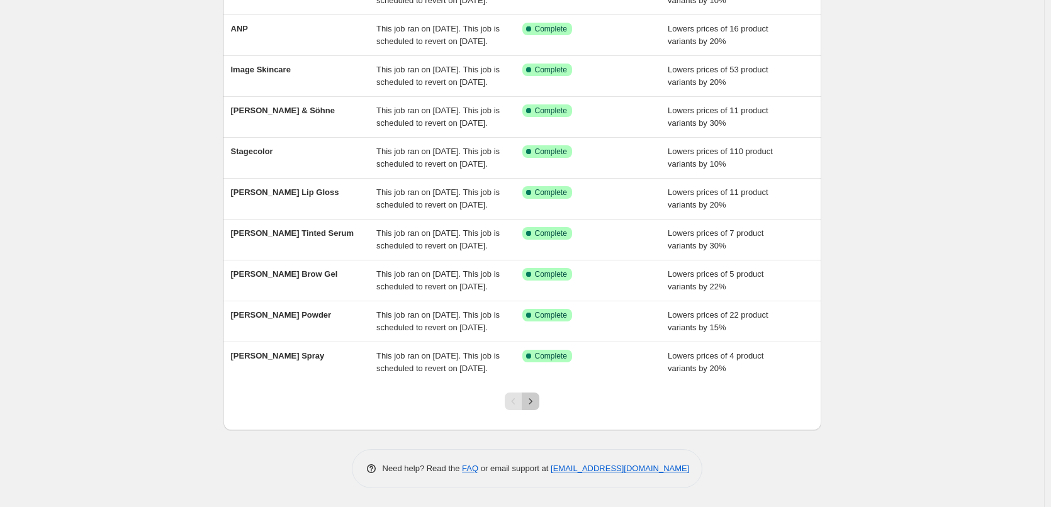
click at [537, 401] on icon "Next" at bounding box center [530, 401] width 13 height 13
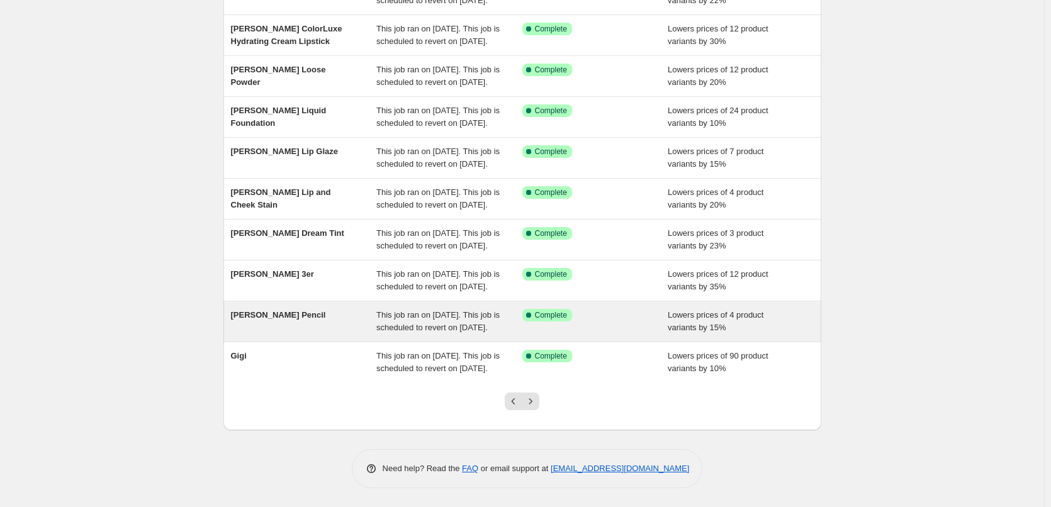
click at [537, 402] on icon "Next" at bounding box center [530, 401] width 13 height 13
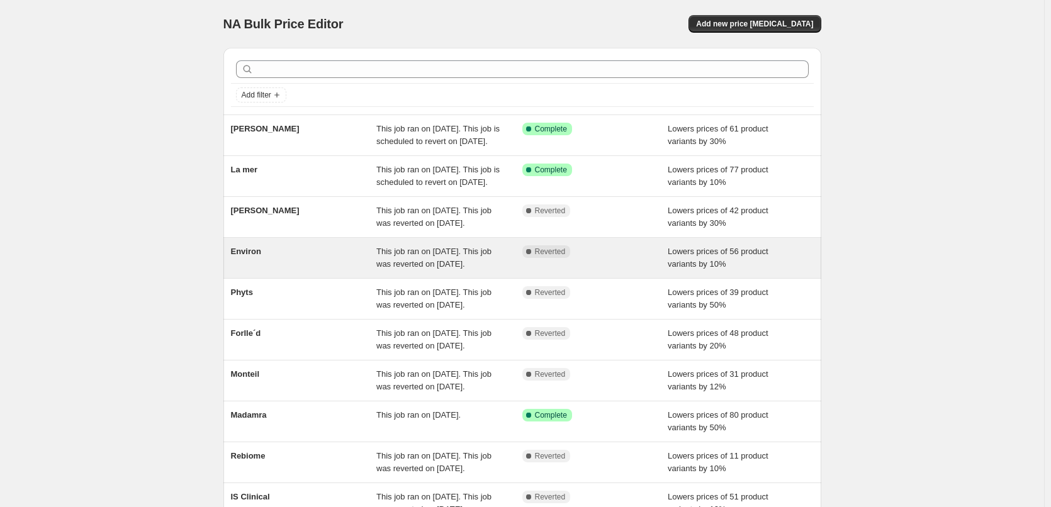
click at [259, 256] on span "Environ" at bounding box center [246, 251] width 30 height 9
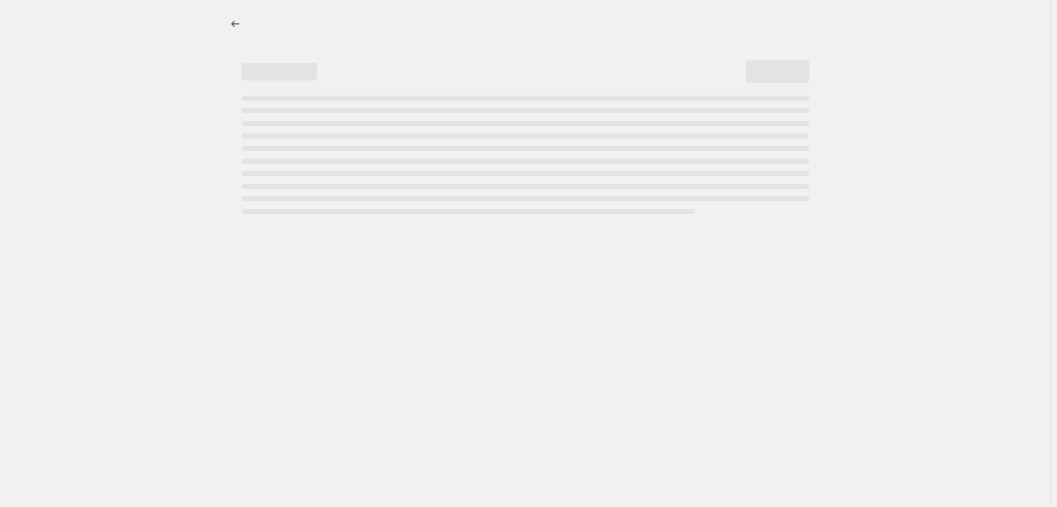
select select "percentage"
select select "vendor"
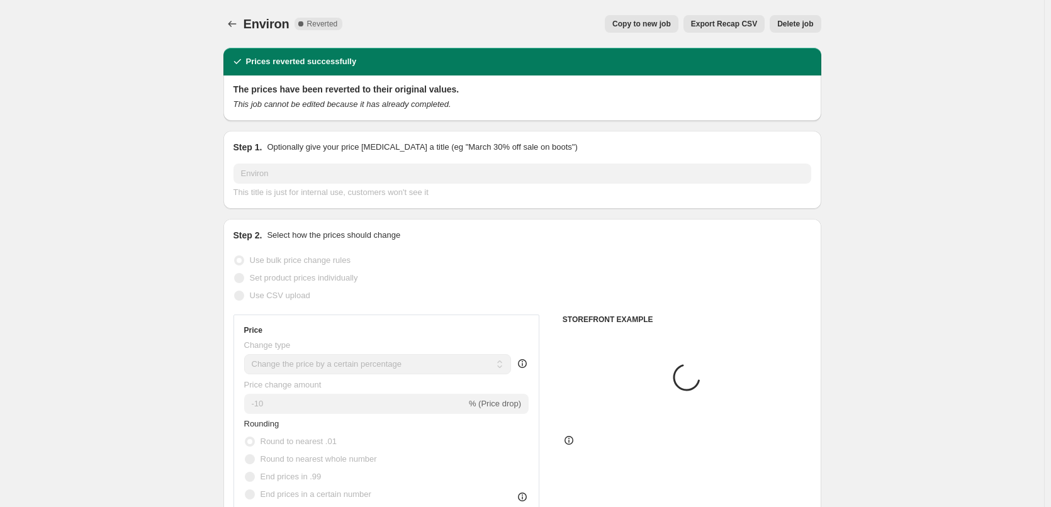
click at [800, 25] on span "Delete job" at bounding box center [795, 24] width 36 height 10
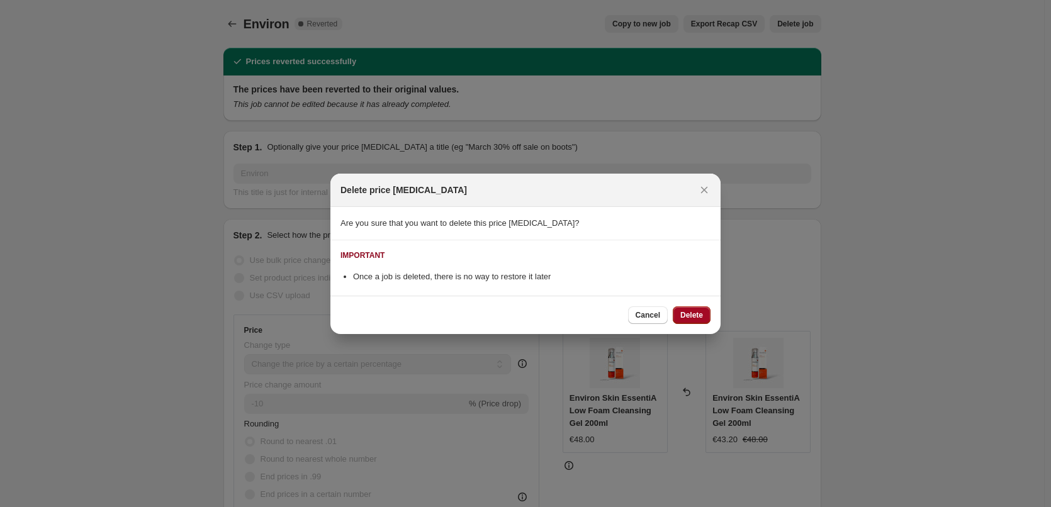
click at [695, 312] on span "Delete" at bounding box center [691, 315] width 23 height 10
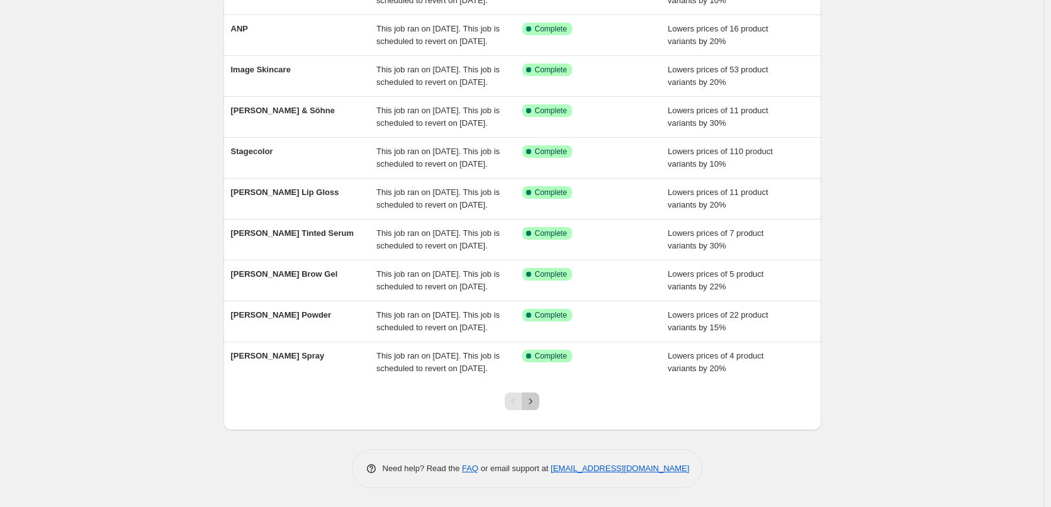
click at [535, 395] on button "Next" at bounding box center [531, 402] width 18 height 18
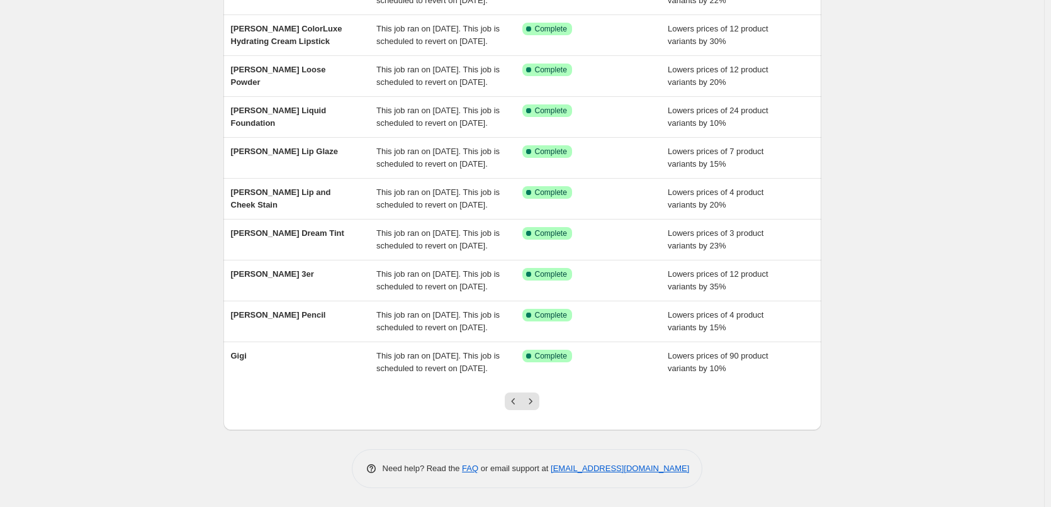
click at [535, 395] on button "Next" at bounding box center [531, 402] width 18 height 18
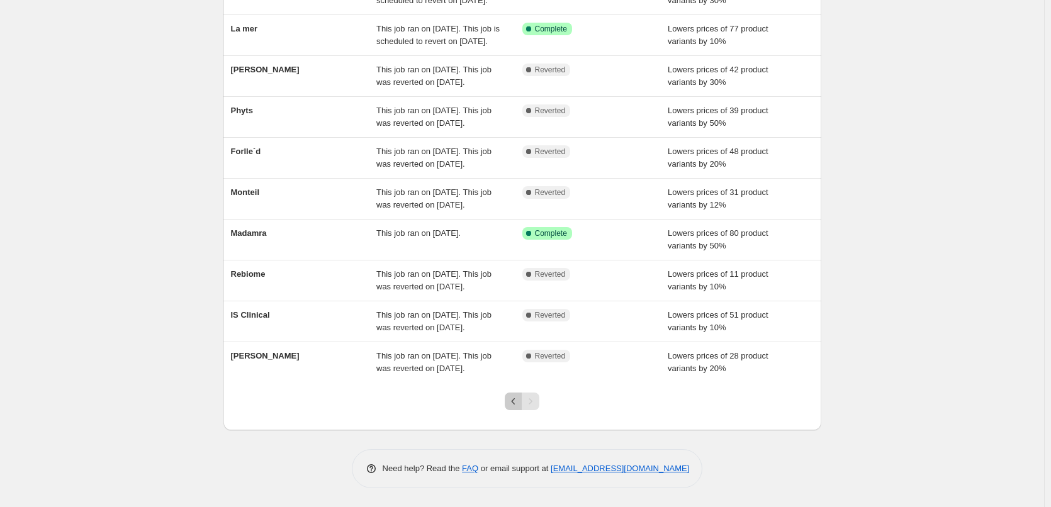
click at [512, 406] on icon "Previous" at bounding box center [513, 401] width 13 height 13
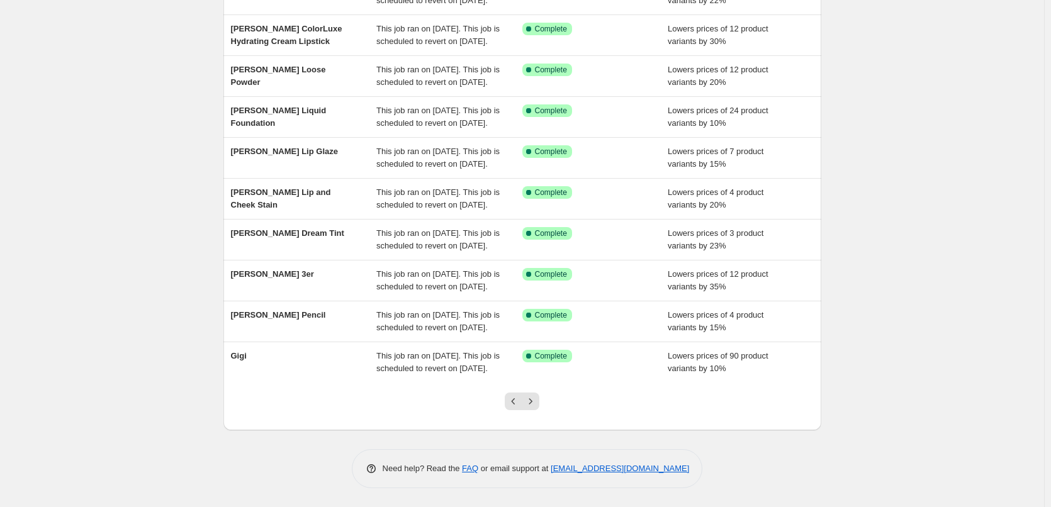
click at [512, 405] on icon "Previous" at bounding box center [513, 401] width 13 height 13
